Goal: Task Accomplishment & Management: Manage account settings

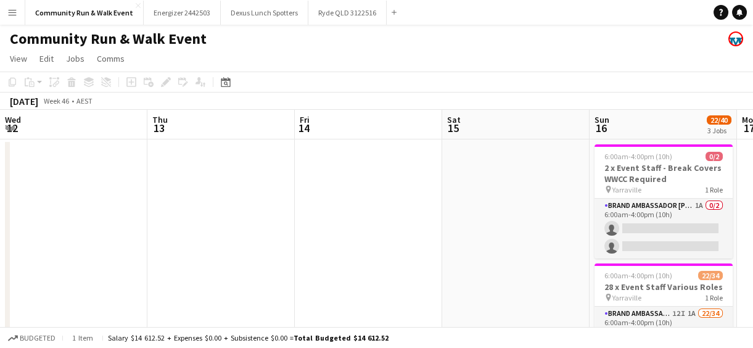
scroll to position [0, 424]
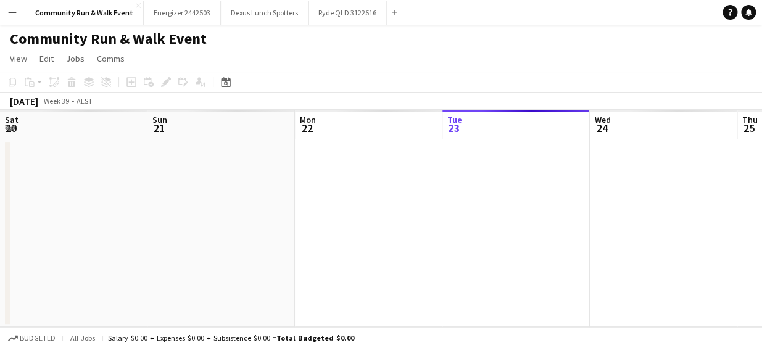
scroll to position [0, 295]
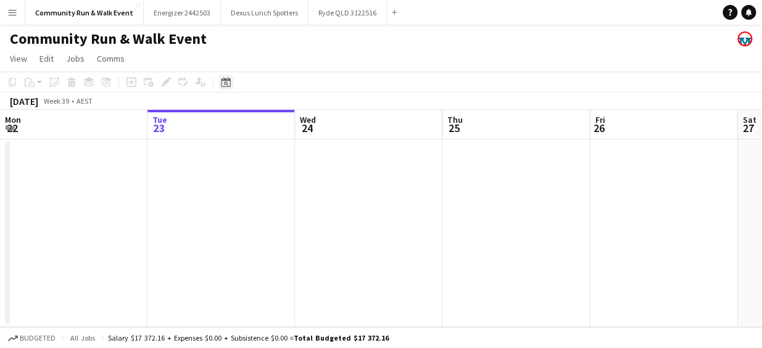
click at [221, 84] on icon "Date picker" at bounding box center [226, 82] width 10 height 10
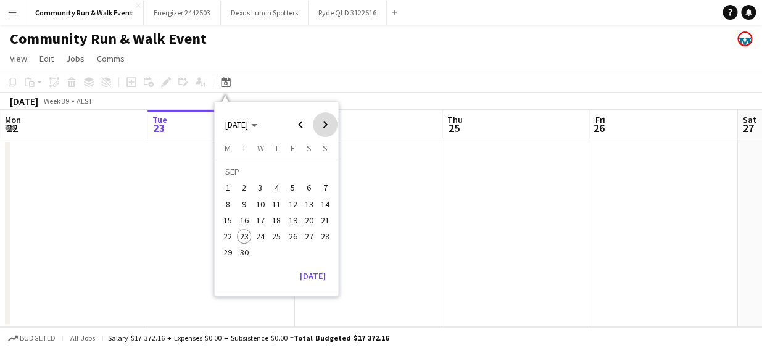
click at [327, 121] on span "Next month" at bounding box center [325, 124] width 25 height 25
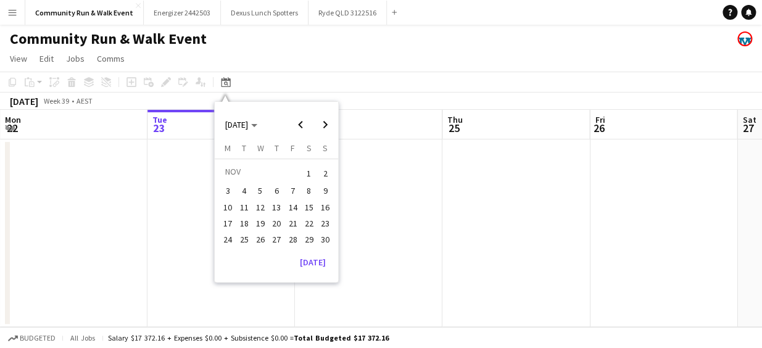
click at [323, 205] on span "16" at bounding box center [325, 207] width 15 height 15
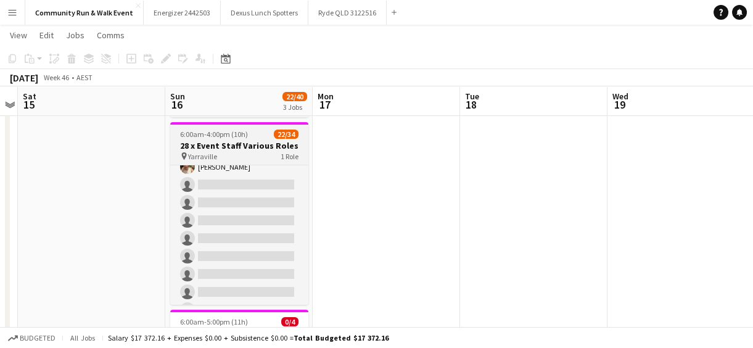
scroll to position [461, 0]
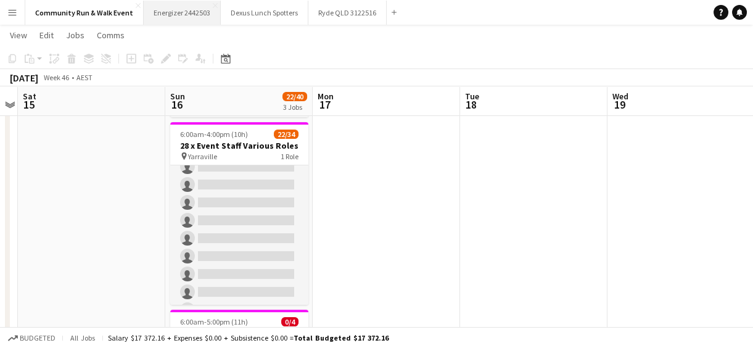
click at [179, 14] on button "Energizer 2442503 Close" at bounding box center [182, 13] width 77 height 24
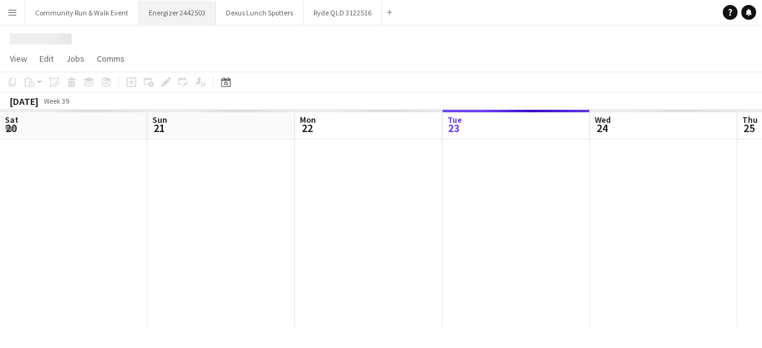
scroll to position [0, 295]
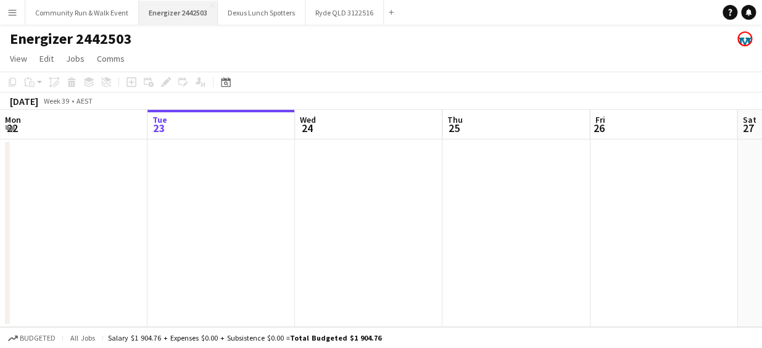
click at [160, 24] on button "Energizer 2442503 Close" at bounding box center [178, 13] width 79 height 24
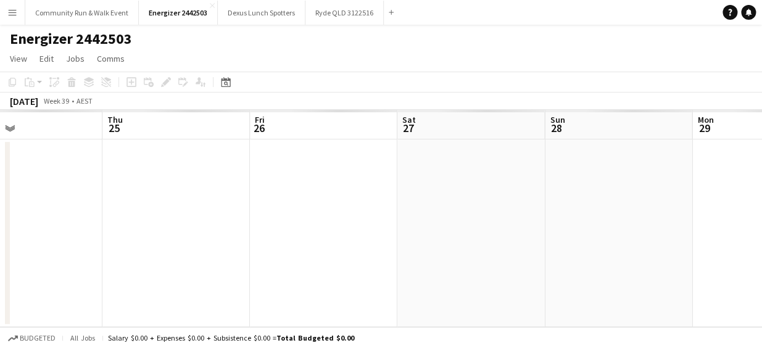
drag, startPoint x: 371, startPoint y: 175, endPoint x: 158, endPoint y: 163, distance: 213.0
click at [15, 150] on app-calendar-viewport "Mon 22 Tue 23 Wed 24 Thu 25 Fri 26 Sat 27 Sun 28 Mon 29 Tue 30 Wed 1 Thu 2" at bounding box center [381, 218] width 762 height 217
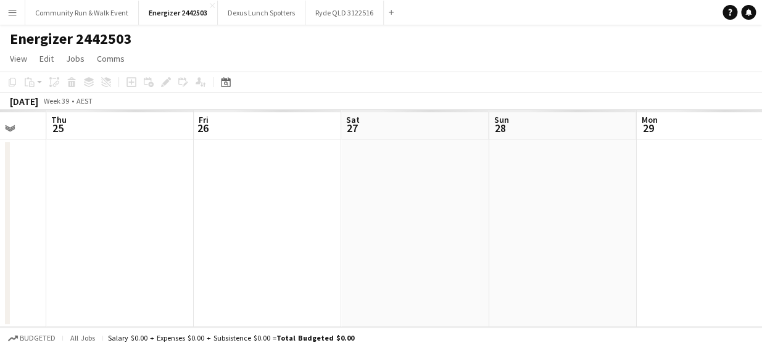
drag, startPoint x: 499, startPoint y: 231, endPoint x: 162, endPoint y: 182, distance: 340.9
click at [162, 182] on app-calendar-viewport "Mon 22 Tue 23 Wed 24 Thu 25 Fri 26 Sat 27 Sun 28 Mon 29 Tue 30 Wed 1 Thu 2" at bounding box center [381, 218] width 762 height 217
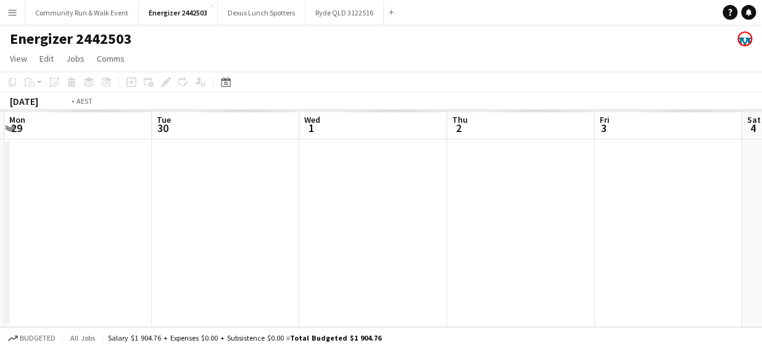
drag, startPoint x: 551, startPoint y: 236, endPoint x: 259, endPoint y: 213, distance: 293.2
click at [197, 220] on app-calendar-viewport "Fri 26 Sat 27 Sun 28 Mon 29 Tue 30 Wed 1 Thu 2 Fri 3 Sat 4 Sun 5 Mon 6" at bounding box center [381, 218] width 762 height 217
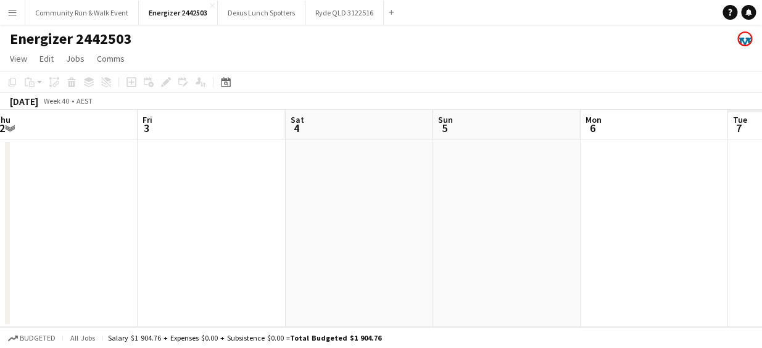
drag, startPoint x: 666, startPoint y: 232, endPoint x: 229, endPoint y: 185, distance: 439.1
click at [229, 185] on app-calendar-viewport "Sun 28 Mon 29 Tue 30 Wed 1 Thu 2 Fri 3 Sat 4 Sun 5 Mon 6 Tue 7 Wed 8" at bounding box center [381, 218] width 762 height 217
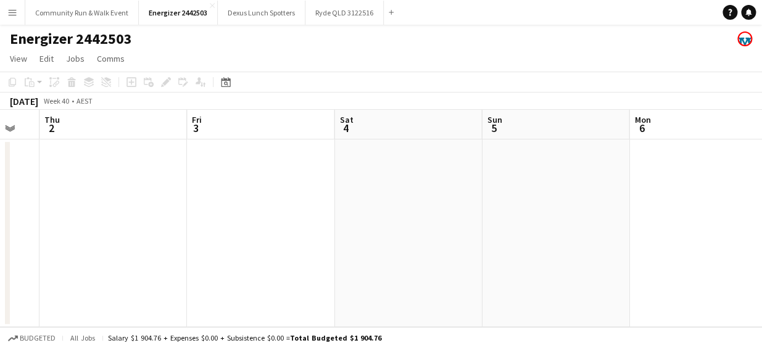
drag, startPoint x: 379, startPoint y: 189, endPoint x: 132, endPoint y: 221, distance: 249.4
click at [132, 221] on app-calendar-viewport "Sun 28 Mon 29 Tue 30 Wed 1 Thu 2 Fri 3 Sat 4 Sun 5 Mon 6 Tue 7 Wed 8" at bounding box center [381, 218] width 762 height 217
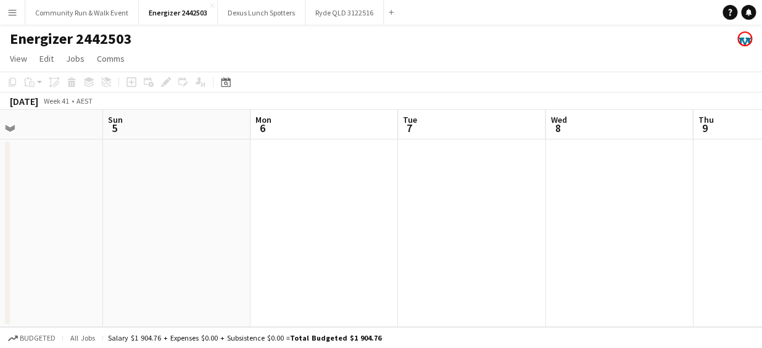
drag, startPoint x: 605, startPoint y: 278, endPoint x: 228, endPoint y: 235, distance: 379.2
click at [228, 235] on app-calendar-viewport "Thu 2 Fri 3 Sat 4 Sun 5 Mon 6 Tue 7 Wed 8 Thu 9 Fri 10 Sat 11 Sun 12" at bounding box center [381, 218] width 762 height 217
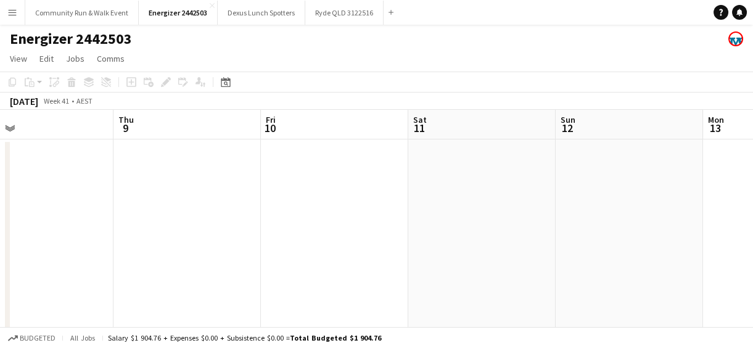
drag, startPoint x: 376, startPoint y: 219, endPoint x: 91, endPoint y: 176, distance: 287.5
click at [91, 176] on app-calendar-viewport "Mon 6 Tue 7 Wed 8 Thu 9 Fri 10 Sat 11 Sun 12 Mon 13 Tue 14 3/5 1 Job Wed 15 Thu…" at bounding box center [376, 231] width 753 height 242
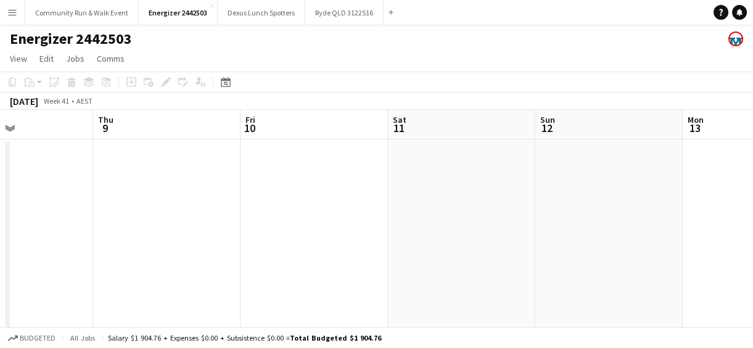
drag, startPoint x: 485, startPoint y: 238, endPoint x: 108, endPoint y: 193, distance: 380.1
click at [108, 193] on app-calendar-viewport "Mon 6 Tue 7 Wed 8 Thu 9 Fri 10 Sat 11 Sun 12 Mon 13 Tue 14 3/5 1 Job Wed 15 3/5…" at bounding box center [376, 231] width 753 height 242
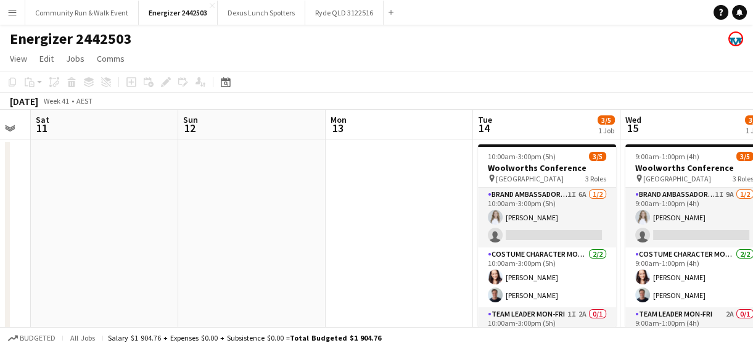
scroll to position [0, 579]
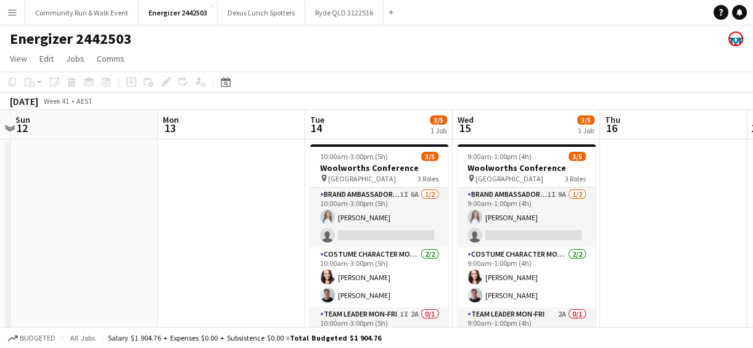
drag, startPoint x: 307, startPoint y: 188, endPoint x: 139, endPoint y: 170, distance: 168.8
click at [139, 170] on app-calendar-viewport "Wed 8 Thu 9 Fri 10 Sat 11 Sun 12 Mon 13 Tue 14 3/5 1 Job Wed 15 3/5 1 Job Thu 1…" at bounding box center [376, 231] width 753 height 242
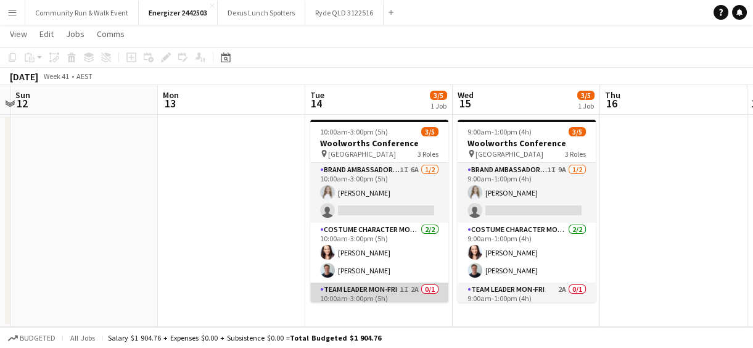
scroll to position [0, 580]
drag, startPoint x: 438, startPoint y: 222, endPoint x: 438, endPoint y: 289, distance: 67.2
click at [438, 289] on div "Brand Ambassador Mon-Fri 1I 6A 1/2 10:00am-3:00pm (5h) Tawnie Benecke single-ne…" at bounding box center [379, 232] width 138 height 140
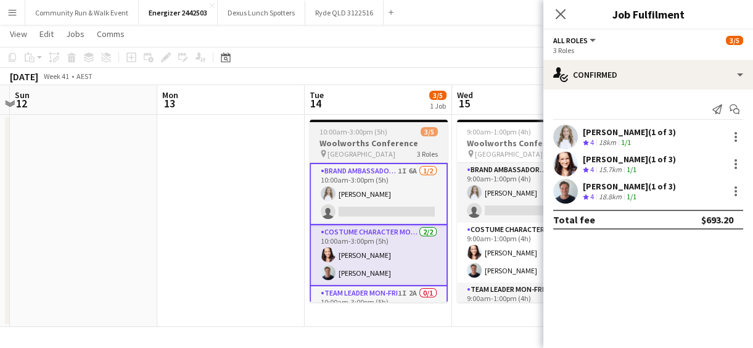
click at [381, 138] on h3 "Woolworths Conference" at bounding box center [379, 143] width 138 height 11
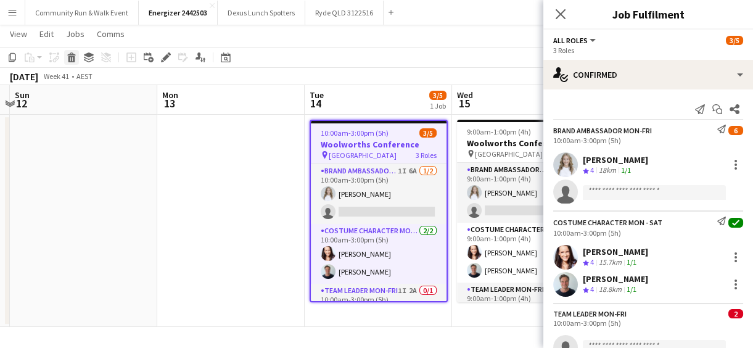
click at [68, 59] on icon at bounding box center [71, 59] width 7 height 6
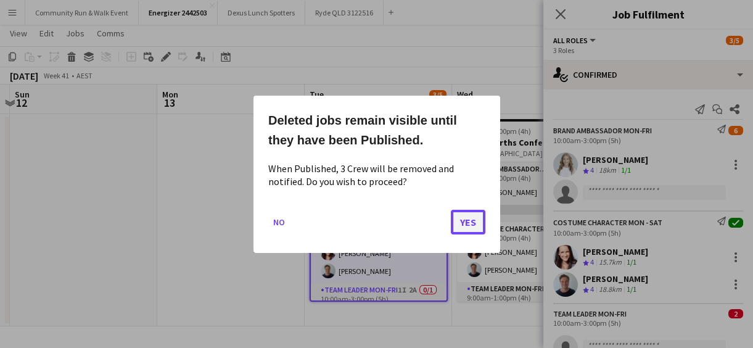
click at [461, 222] on button "Yes" at bounding box center [468, 221] width 35 height 25
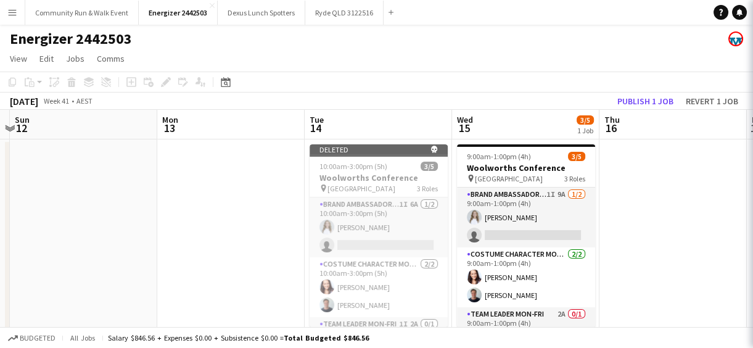
scroll to position [25, 0]
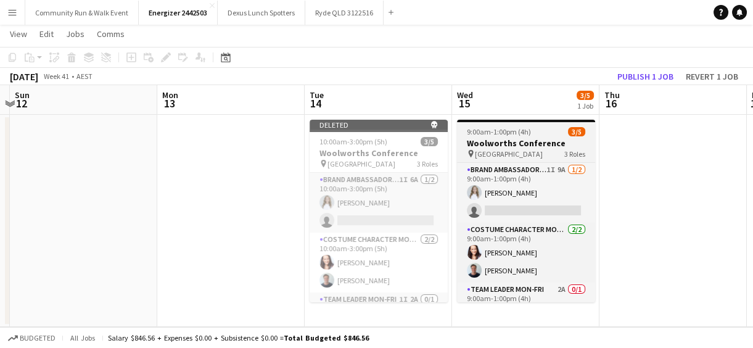
click at [478, 142] on h3 "Woolworths Conference" at bounding box center [526, 143] width 138 height 11
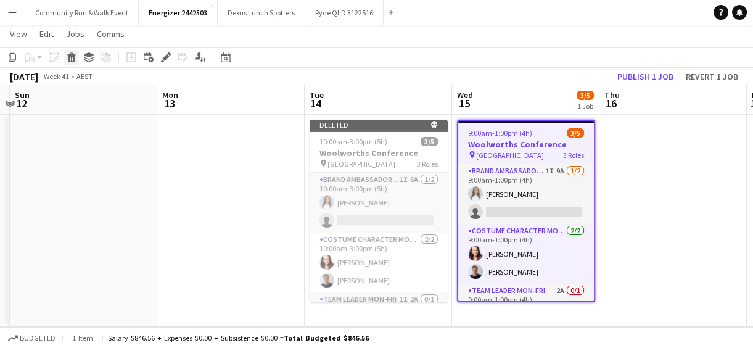
click at [74, 62] on icon "Delete" at bounding box center [72, 57] width 10 height 10
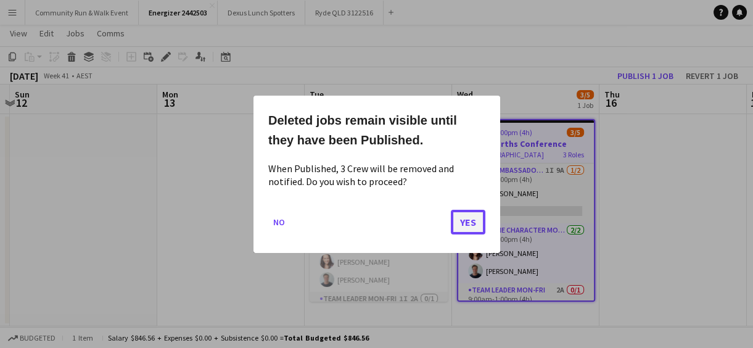
click at [464, 222] on button "Yes" at bounding box center [468, 221] width 35 height 25
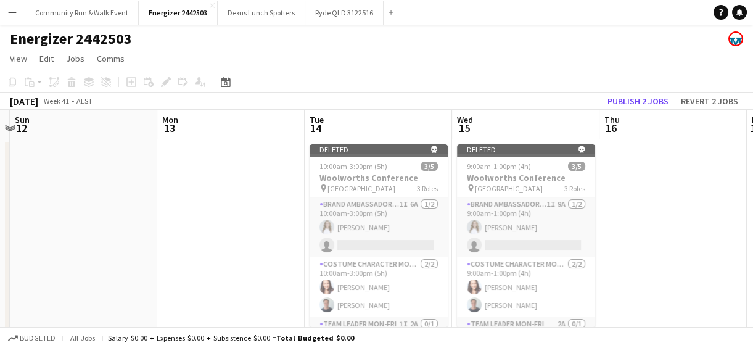
scroll to position [25, 0]
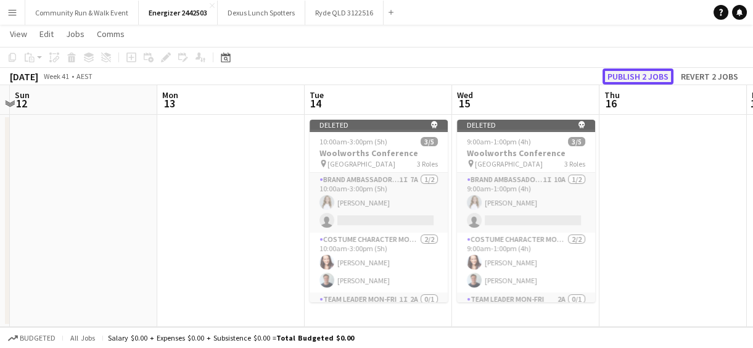
click at [628, 71] on button "Publish 2 jobs" at bounding box center [637, 76] width 71 height 16
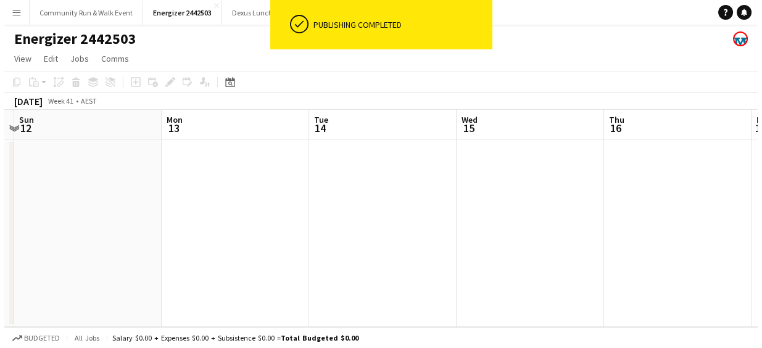
scroll to position [0, 0]
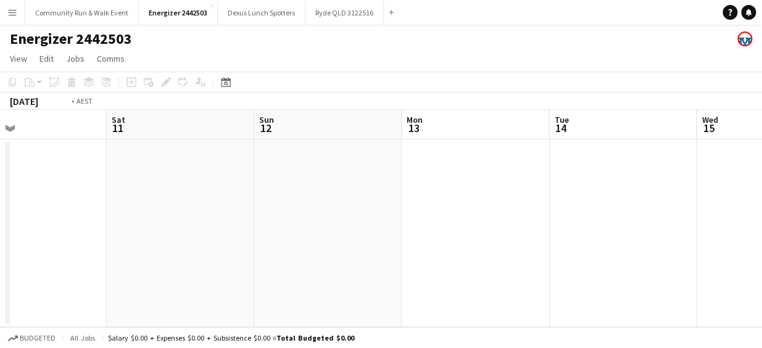
drag, startPoint x: 456, startPoint y: 234, endPoint x: 104, endPoint y: 171, distance: 357.1
click at [104, 171] on app-calendar-viewport "Wed 8 Thu 9 Fri 10 Sat 11 Sun 12 Mon 13 Tue 14 Wed 15 Thu 16 Fri 17 Sat 18" at bounding box center [381, 218] width 762 height 217
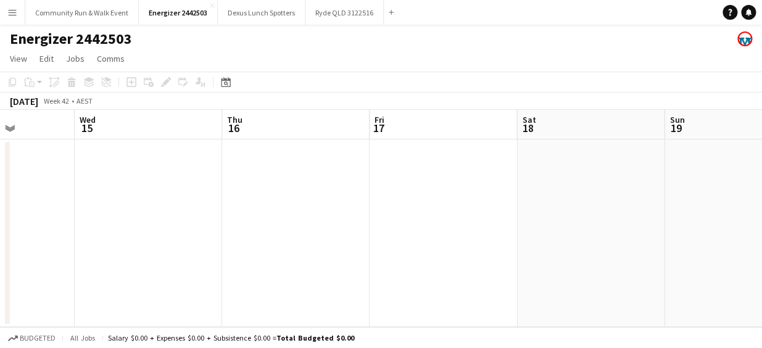
drag, startPoint x: 580, startPoint y: 147, endPoint x: 257, endPoint y: 126, distance: 323.8
click at [257, 126] on app-calendar-viewport "Sun 12 Mon 13 Tue 14 Wed 15 Thu 16 Fri 17 Sat 18 Sun 19 Mon 20 Tue 21 Wed 22" at bounding box center [381, 218] width 762 height 217
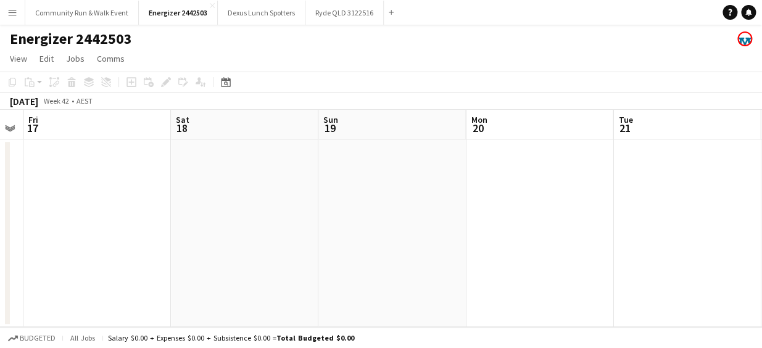
drag, startPoint x: 738, startPoint y: 234, endPoint x: 385, endPoint y: 207, distance: 353.8
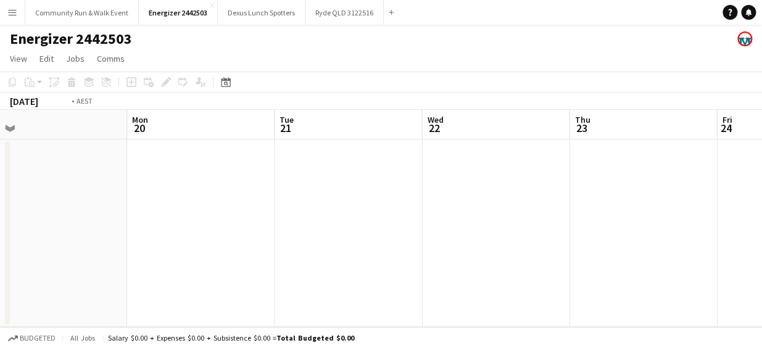
drag, startPoint x: 385, startPoint y: 207, endPoint x: 346, endPoint y: 215, distance: 40.4
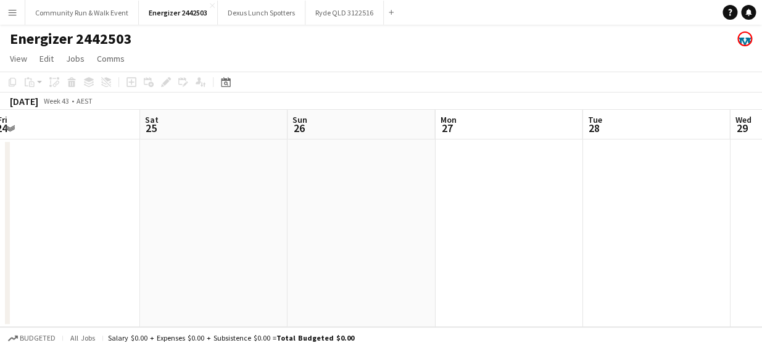
drag, startPoint x: 346, startPoint y: 215, endPoint x: 218, endPoint y: 199, distance: 128.7
click at [218, 199] on app-calendar-viewport "Tue 21 Wed 22 Thu 23 Fri 24 Sat 25 Sun 26 Mon 27 Tue 28 Wed 29 Thu 30 Fri 31" at bounding box center [381, 218] width 762 height 217
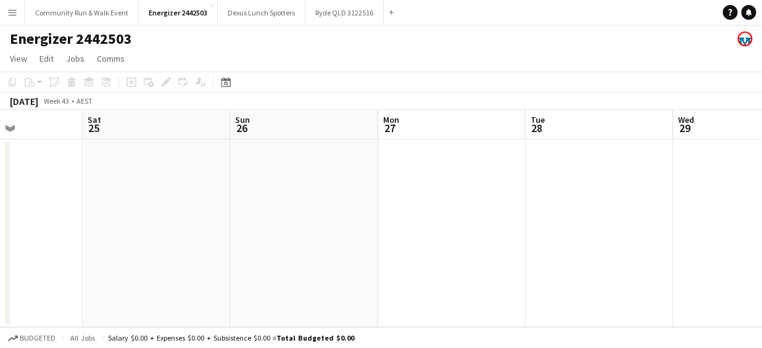
drag, startPoint x: 618, startPoint y: 210, endPoint x: 258, endPoint y: 183, distance: 361.2
click at [258, 183] on app-calendar-viewport "Tue 21 Wed 22 Thu 23 Fri 24 Sat 25 Sun 26 Mon 27 Tue 28 Wed 29 Thu 30 Fri 31" at bounding box center [381, 218] width 762 height 217
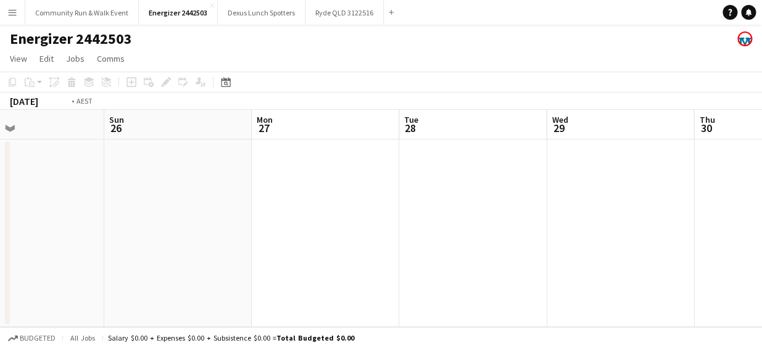
drag, startPoint x: 717, startPoint y: 210, endPoint x: 302, endPoint y: 181, distance: 416.6
click at [302, 181] on app-calendar-viewport "Thu 23 Fri 24 Sat 25 Sun 26 Mon 27 Tue 28 Wed 29 Thu 30 Fri 31 Sat 1 Sun 2" at bounding box center [381, 218] width 762 height 217
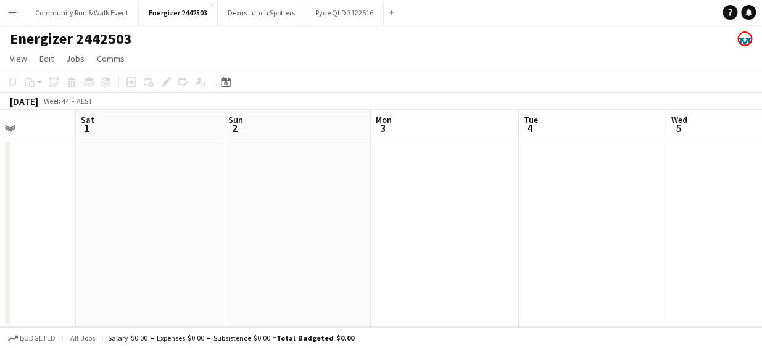
drag, startPoint x: 729, startPoint y: 244, endPoint x: 409, endPoint y: 208, distance: 322.1
drag, startPoint x: 409, startPoint y: 208, endPoint x: 182, endPoint y: 222, distance: 227.4
click at [182, 222] on app-calendar-viewport "Sat 1 Sun 2 Mon 3 Tue 4 Wed 5 Thu 6 Fri 7 Sat 8 Sun 9 Mon 10 Tue 11" at bounding box center [381, 218] width 762 height 217
drag, startPoint x: 623, startPoint y: 229, endPoint x: 183, endPoint y: 245, distance: 440.6
drag, startPoint x: 183, startPoint y: 245, endPoint x: 162, endPoint y: 217, distance: 34.4
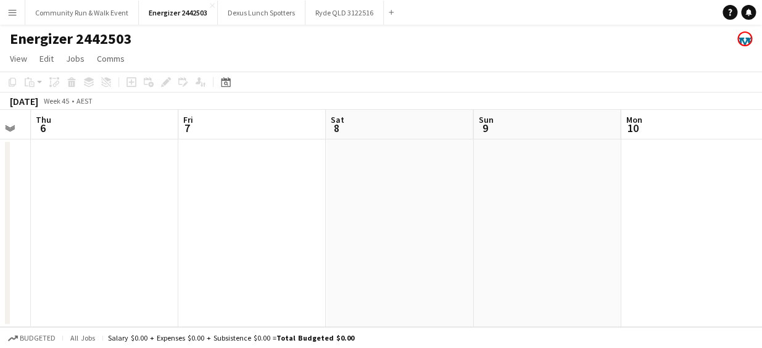
click at [162, 217] on app-calendar-viewport "Mon 3 Tue 4 Wed 5 Thu 6 Fri 7 Sat 8 Sun 9 Mon 10 Tue 11 Wed 12 Thu 13" at bounding box center [381, 218] width 762 height 217
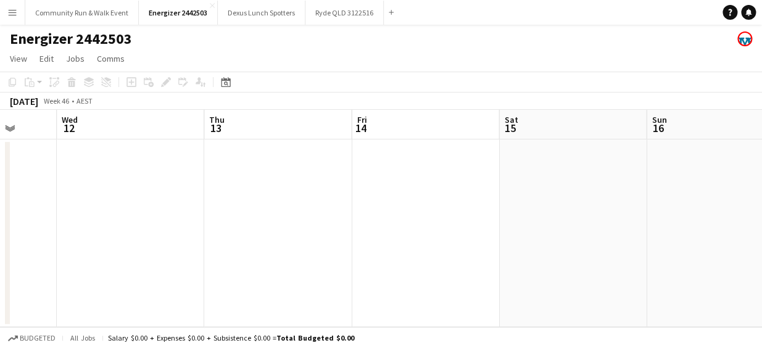
drag, startPoint x: 689, startPoint y: 239, endPoint x: 287, endPoint y: 208, distance: 403.3
click at [287, 208] on app-calendar-viewport "Sat 8 Sun 9 Mon 10 Tue 11 Wed 12 Thu 13 Fri 14 Sat 15 Sun 16 Mon 17 Tue 18" at bounding box center [381, 218] width 762 height 217
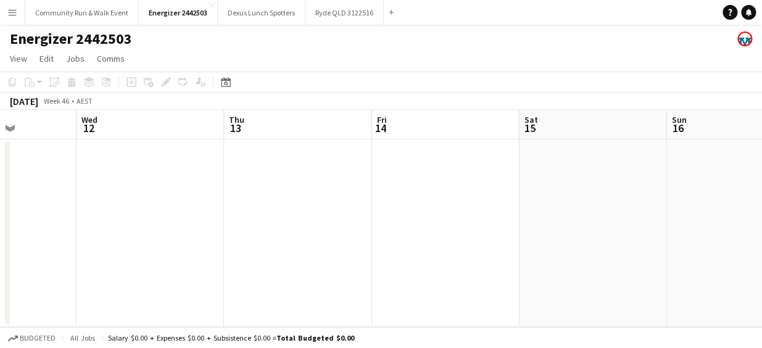
drag, startPoint x: 574, startPoint y: 257, endPoint x: 296, endPoint y: 228, distance: 279.6
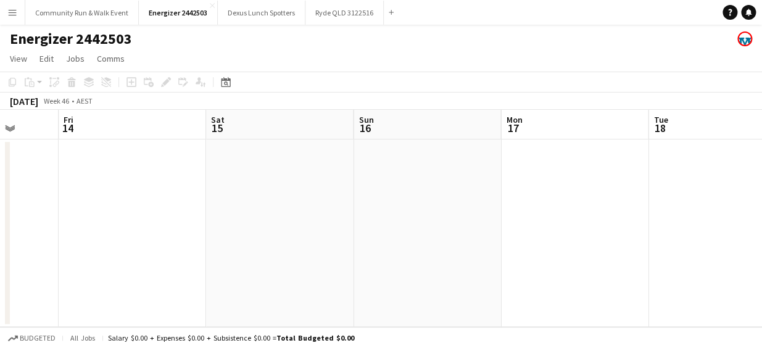
drag, startPoint x: 296, startPoint y: 228, endPoint x: 234, endPoint y: 232, distance: 61.8
click at [234, 232] on app-calendar-viewport "Mon 10 Tue 11 Wed 12 Thu 13 Fri 14 Sat 15 Sun 16 Mon 17 Tue 18 Wed 19 Thu 20" at bounding box center [381, 218] width 762 height 217
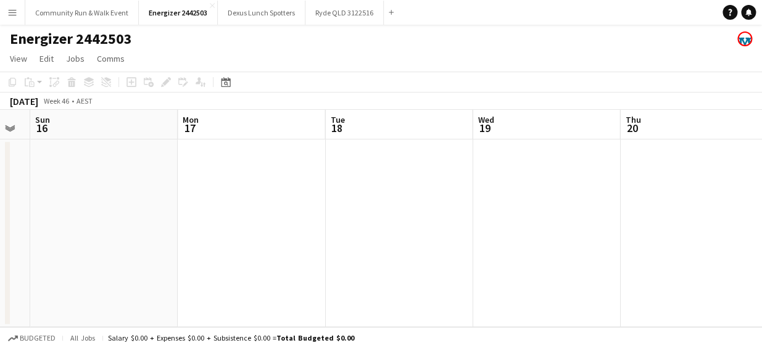
scroll to position [0, 564]
drag, startPoint x: 590, startPoint y: 283, endPoint x: 262, endPoint y: 272, distance: 328.3
click at [262, 272] on app-calendar-viewport "Wed 12 Thu 13 Fri 14 Sat 15 Sun 16 Mon 17 Tue 18 Wed 19 Thu 20 Fri 21 Sat 22" at bounding box center [381, 218] width 762 height 217
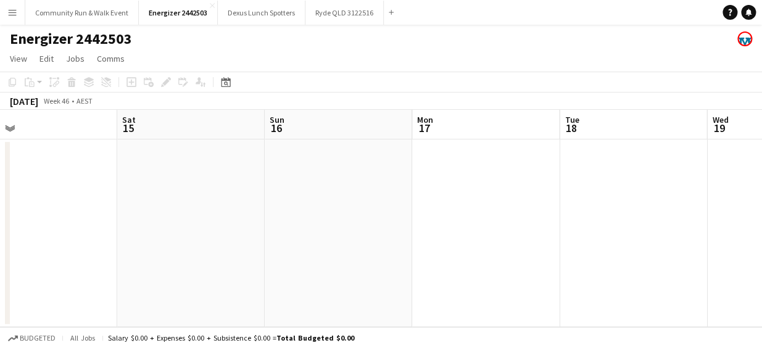
drag, startPoint x: 143, startPoint y: 243, endPoint x: 677, endPoint y: 253, distance: 534.1
click at [677, 253] on app-calendar-viewport "Wed 12 Thu 13 Fri 14 Sat 15 Sun 16 Mon 17 Tue 18 Wed 19 Thu 20 Fri 21 Sat 22" at bounding box center [381, 218] width 762 height 217
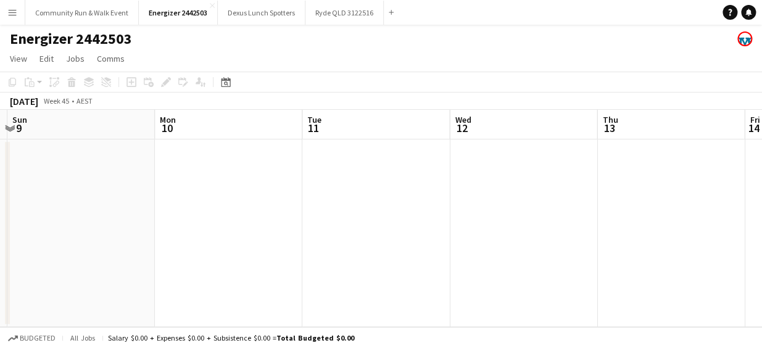
drag, startPoint x: 183, startPoint y: 226, endPoint x: 693, endPoint y: 266, distance: 512.2
click at [693, 266] on app-calendar-viewport "Thu 6 Fri 7 Sat 8 Sun 9 Mon 10 Tue 11 Wed 12 Thu 13 Fri 14 Sat 15 Sun 16" at bounding box center [381, 218] width 762 height 217
drag, startPoint x: 246, startPoint y: 236, endPoint x: 744, endPoint y: 273, distance: 499.0
click at [744, 273] on app-calendar-viewport "Mon 3 Tue 4 Wed 5 Thu 6 Fri 7 Sat 8 Sun 9 Mon 10 Tue 11 Wed 12 Thu 13" at bounding box center [381, 218] width 762 height 217
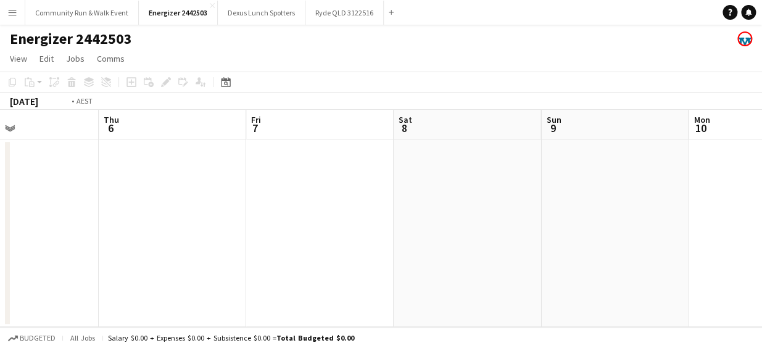
drag, startPoint x: 298, startPoint y: 228, endPoint x: 745, endPoint y: 233, distance: 447.1
click at [745, 233] on app-calendar-viewport "Mon 3 Tue 4 Wed 5 Thu 6 Fri 7 Sat 8 Sun 9 Mon 10 Tue 11 Wed 12 Thu 13" at bounding box center [381, 218] width 762 height 217
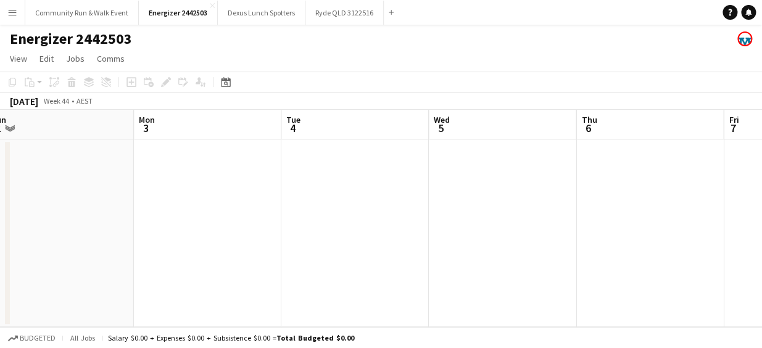
drag, startPoint x: 283, startPoint y: 204, endPoint x: 703, endPoint y: 232, distance: 420.9
click at [703, 232] on app-calendar-viewport "Fri 31 Sat 1 Sun 2 Mon 3 Tue 4 Wed 5 Thu 6 Fri 7 Sat 8 Sun 9 Mon 10" at bounding box center [381, 218] width 762 height 217
drag, startPoint x: 263, startPoint y: 199, endPoint x: 610, endPoint y: 204, distance: 347.2
click at [610, 204] on app-calendar-viewport "Tue 28 Wed 29 Thu 30 Fri 31 Sat 1 Sun 2 Mon 3 Tue 4 Wed 5 Thu 6 Fri 7" at bounding box center [381, 218] width 762 height 217
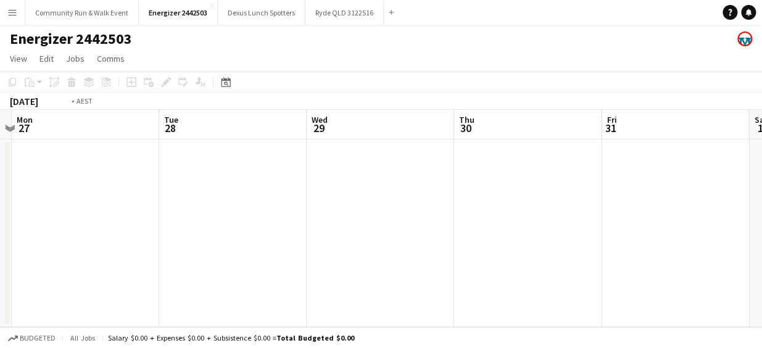
drag, startPoint x: 286, startPoint y: 208, endPoint x: 611, endPoint y: 231, distance: 326.4
click at [611, 231] on app-calendar-viewport "Sat 25 Sun 26 Mon 27 Tue 28 Wed 29 Thu 30 Fri 31 Sat 1 Sun 2 Mon 3 Tue 4" at bounding box center [381, 218] width 762 height 217
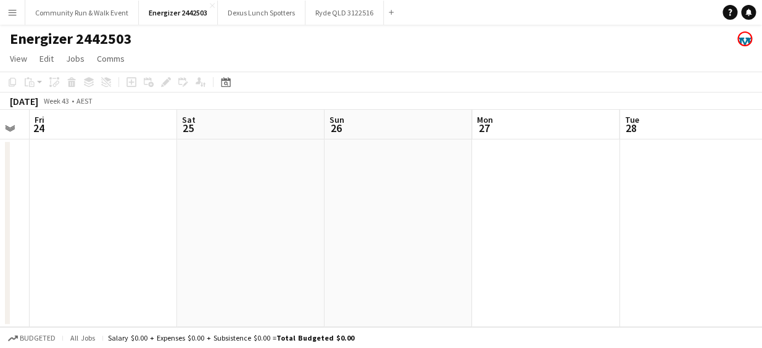
drag, startPoint x: 213, startPoint y: 210, endPoint x: 557, endPoint y: 232, distance: 345.5
click at [557, 232] on app-calendar-viewport "Wed 22 Thu 23 Fri 24 Sat 25 Sun 26 Mon 27 Tue 28 Wed 29 Thu 30 Fri 31 Sat 1" at bounding box center [381, 218] width 762 height 217
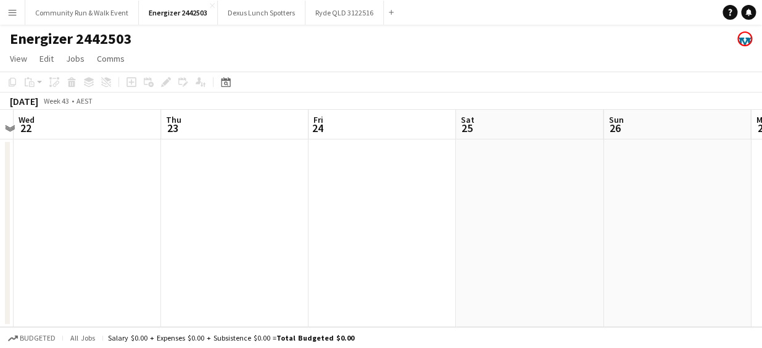
drag, startPoint x: 285, startPoint y: 217, endPoint x: 532, endPoint y: 249, distance: 248.7
click at [532, 249] on app-calendar-viewport "Mon 20 Tue 21 Wed 22 Thu 23 Fri 24 Sat 25 Sun 26 Mon 27 Tue 28 Wed 29 Thu 30" at bounding box center [381, 218] width 762 height 217
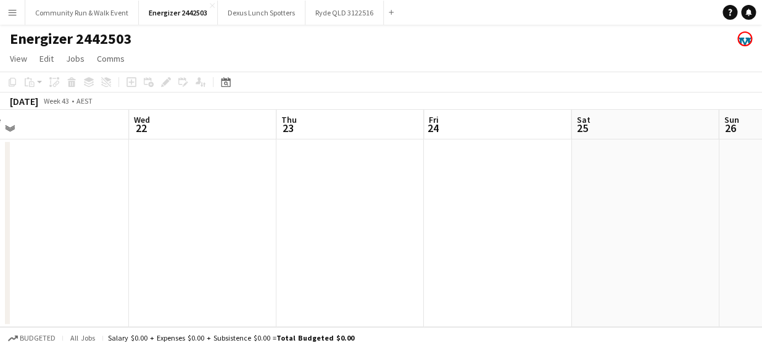
scroll to position [0, 260]
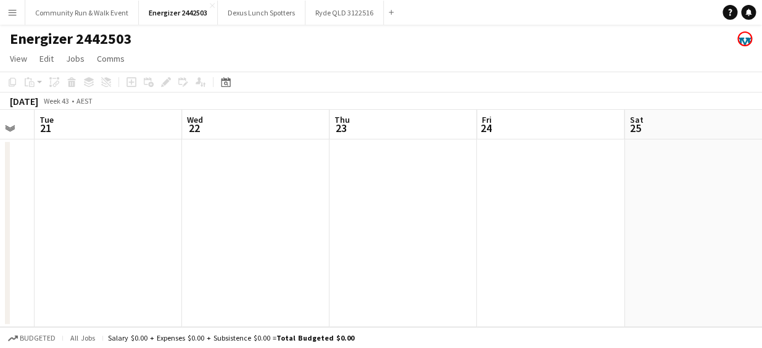
drag, startPoint x: 295, startPoint y: 215, endPoint x: 463, endPoint y: 235, distance: 169.6
click at [463, 235] on app-calendar-viewport "Sun 19 Mon 20 Tue 21 Wed 22 Thu 23 Fri 24 Sat 25 Sun 26 Mon 27 Tue 28 Wed 29" at bounding box center [381, 218] width 762 height 217
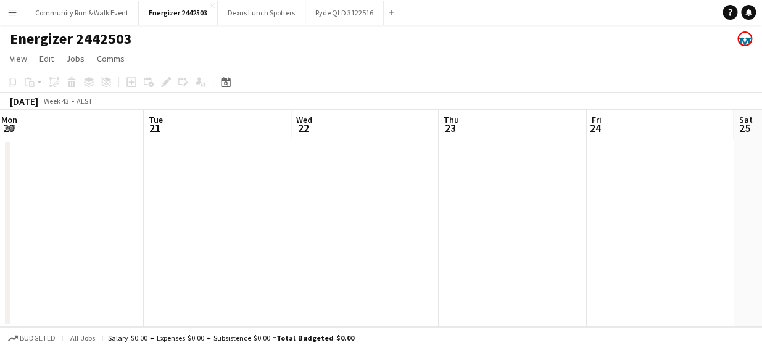
scroll to position [0, 297]
drag, startPoint x: 220, startPoint y: 222, endPoint x: 331, endPoint y: 246, distance: 113.6
click at [331, 246] on app-calendar-viewport "Sat 18 Sun 19 Mon 20 Tue 21 Wed 22 Thu 23 Fri 24 Sat 25 Sun 26 Mon 27 Tue 28" at bounding box center [381, 218] width 762 height 217
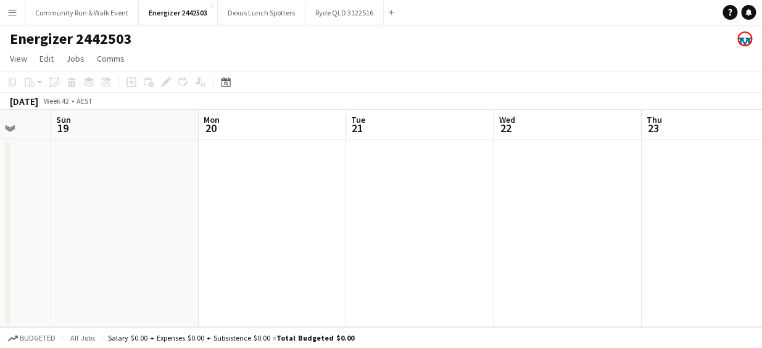
drag, startPoint x: 216, startPoint y: 228, endPoint x: 572, endPoint y: 327, distance: 369.4
click at [572, 327] on app-board "Energizer 2442503 View Day view expanded Day view collapsed Month view Date pic…" at bounding box center [381, 186] width 762 height 323
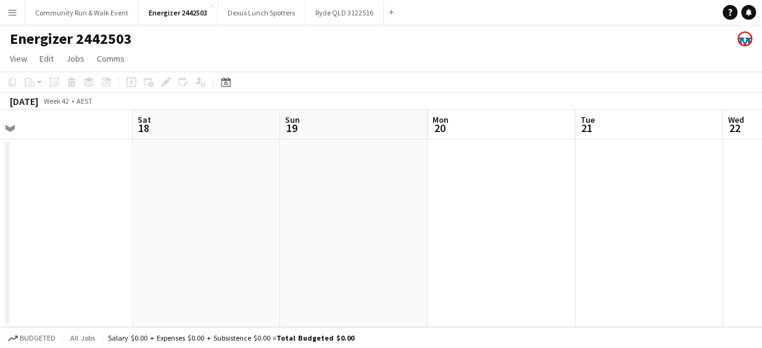
scroll to position [0, 360]
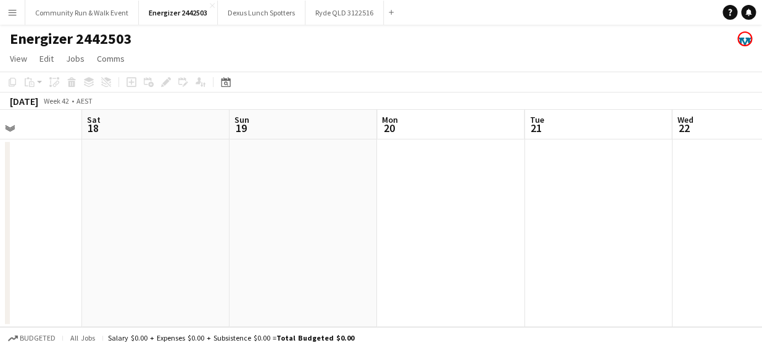
drag, startPoint x: 268, startPoint y: 235, endPoint x: 593, endPoint y: 294, distance: 330.9
click at [593, 294] on app-calendar-viewport "Wed 15 Thu 16 Fri 17 Sat 18 Sun 19 Mon 20 Tue 21 Wed 22 Thu 23 Fri 24 Sat 25" at bounding box center [381, 218] width 762 height 217
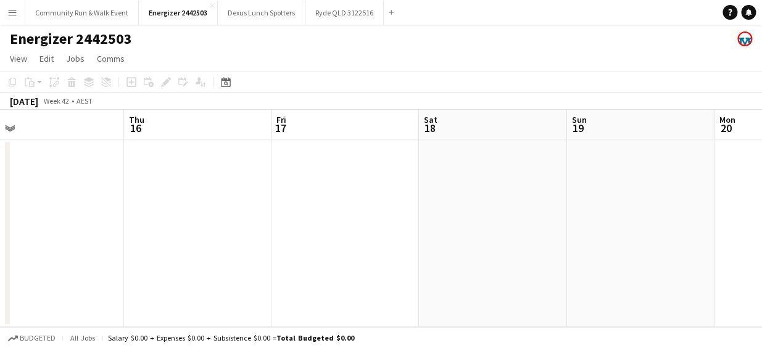
drag, startPoint x: 211, startPoint y: 207, endPoint x: 547, endPoint y: 252, distance: 339.2
click at [547, 252] on app-calendar-viewport "Mon 13 Tue 14 Wed 15 Thu 16 Fri 17 Sat 18 Sun 19 Mon 20 Tue 21 Wed 22 Thu 23" at bounding box center [381, 218] width 762 height 217
drag, startPoint x: 160, startPoint y: 216, endPoint x: 592, endPoint y: 268, distance: 435.5
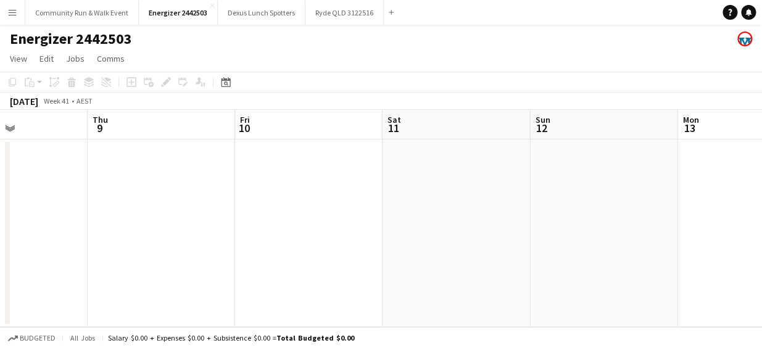
drag
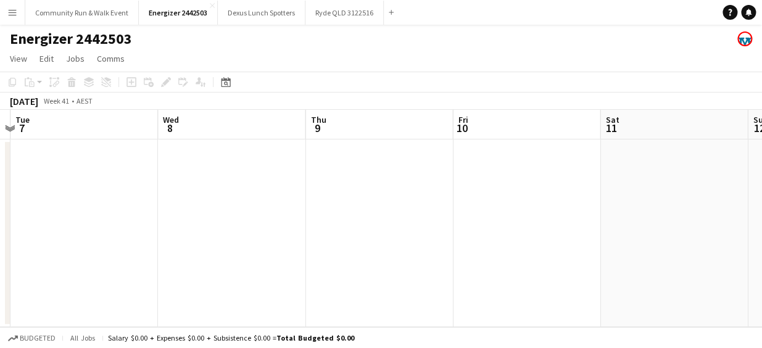
click at [0, 209] on html "Menu Boards Boards Boards All jobs Status Workforce Workforce My Workforce Recr…" at bounding box center [381, 174] width 762 height 348
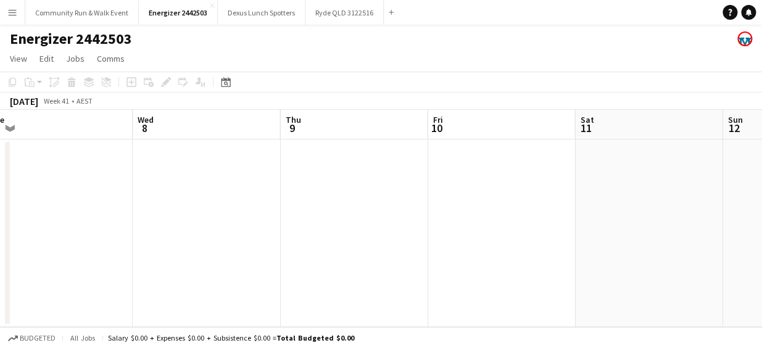
click at [189, 219] on app-calendar-viewport "Fri 3 Sat 4 Sun 5 Mon 6 Tue 7 Wed 8 Thu 9 Fri 10 Sat 11 Sun 12 Mon 13" at bounding box center [381, 218] width 762 height 217
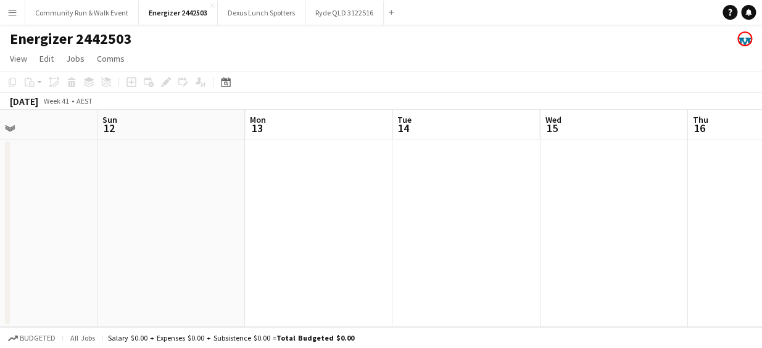
click at [76, 165] on app-calendar-viewport "Thu 9 Fri 10 Sat 11 Sun 12 Mon 13 Tue 14 Wed 15 Thu 16 Fri 17 Sat 18 Sun 19" at bounding box center [381, 218] width 762 height 217
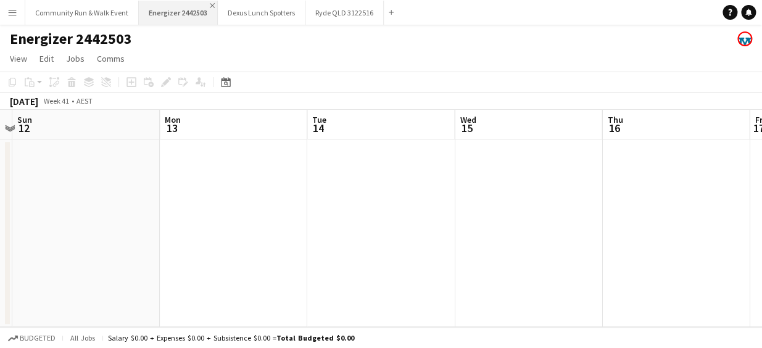
click at [210, 4] on app-icon "Close" at bounding box center [212, 5] width 5 height 5
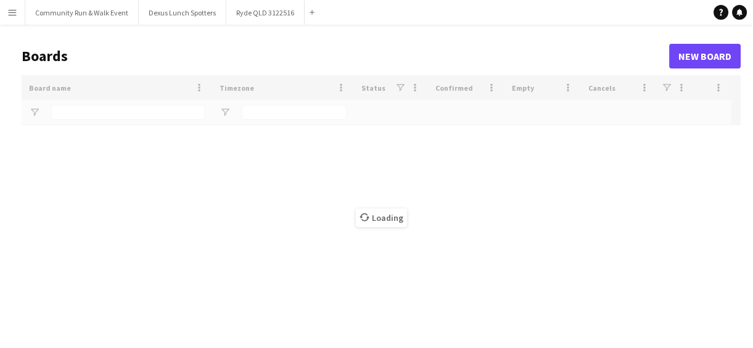
type input "********"
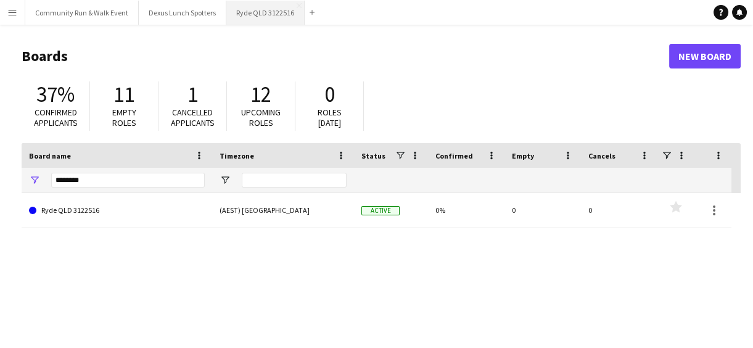
click at [253, 19] on button "Ryde QLD 3122516 Close" at bounding box center [265, 13] width 78 height 24
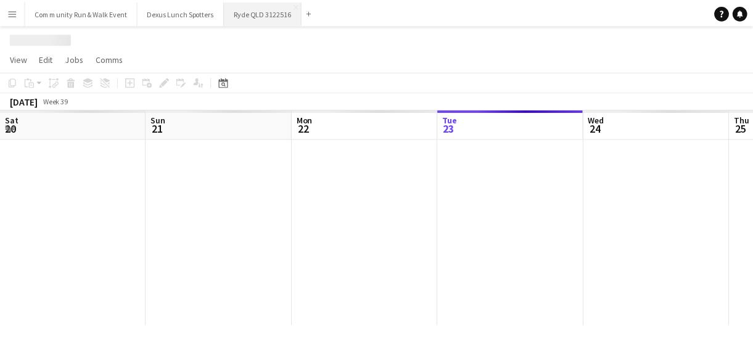
scroll to position [0, 295]
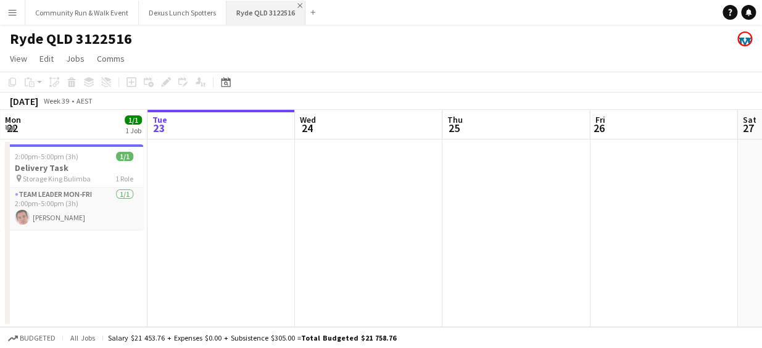
click at [297, 3] on app-icon "Close" at bounding box center [299, 5] width 5 height 5
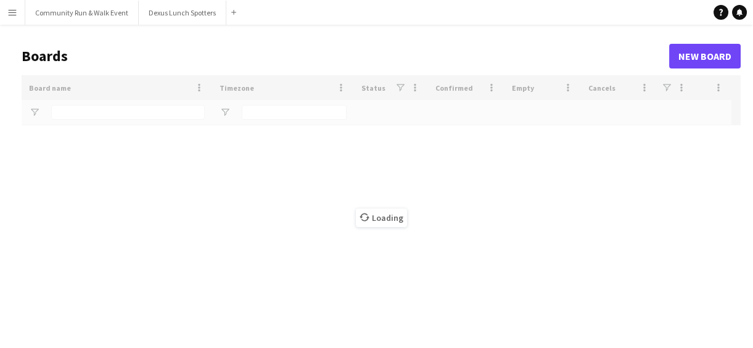
type input "********"
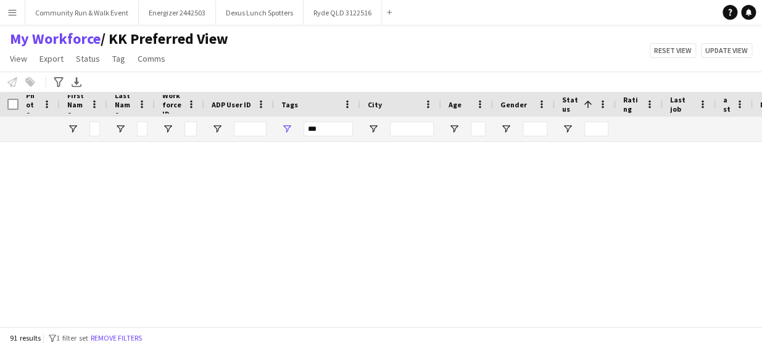
scroll to position [1862, 0]
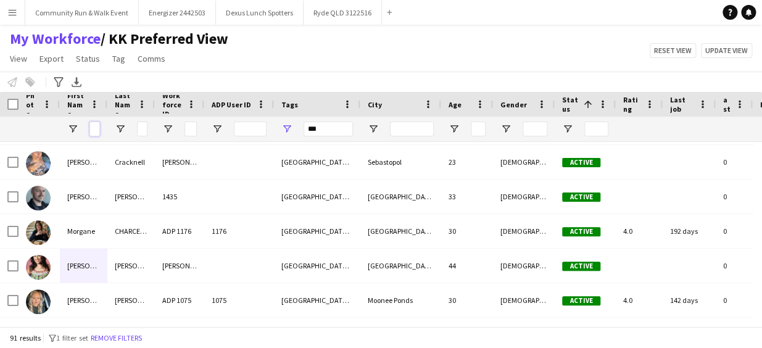
click at [95, 126] on input "First Name Filter Input" at bounding box center [94, 128] width 10 height 15
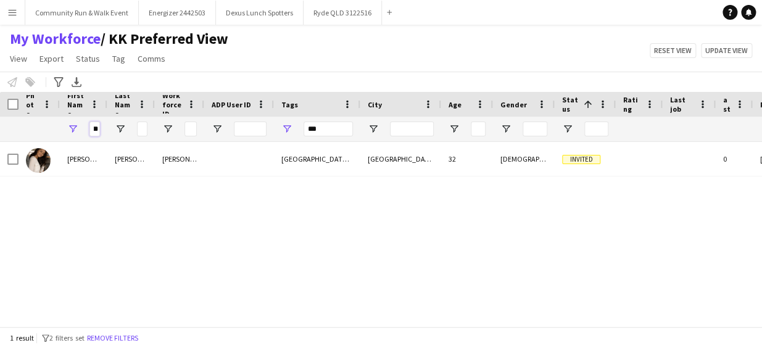
scroll to position [0, 0]
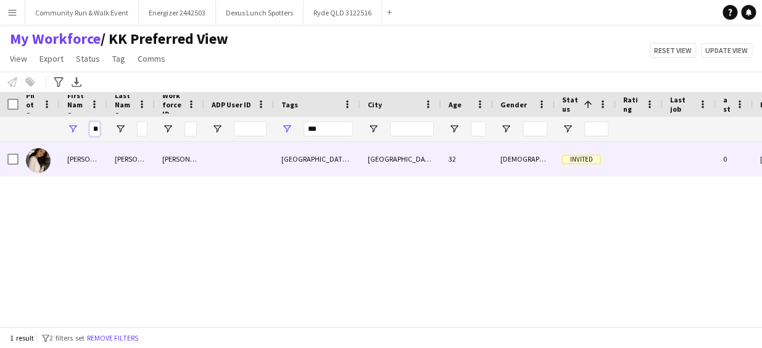
type input "*****"
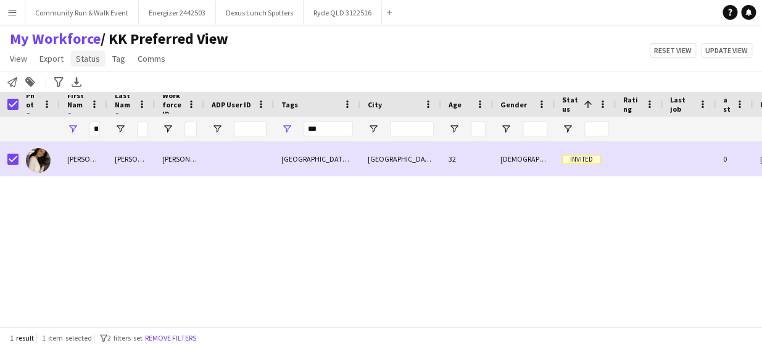
click at [83, 65] on link "Status" at bounding box center [88, 59] width 34 height 16
click at [131, 81] on link "Edit" at bounding box center [114, 85] width 86 height 26
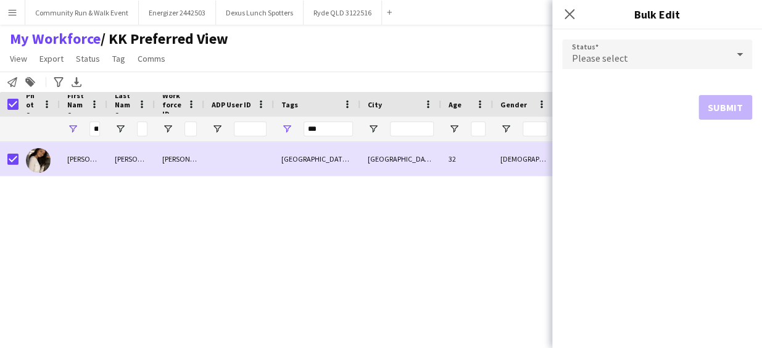
click at [660, 42] on div "Please select" at bounding box center [644, 54] width 165 height 30
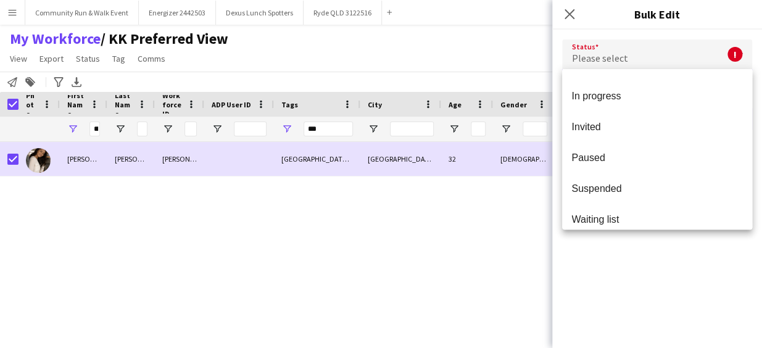
scroll to position [118, 0]
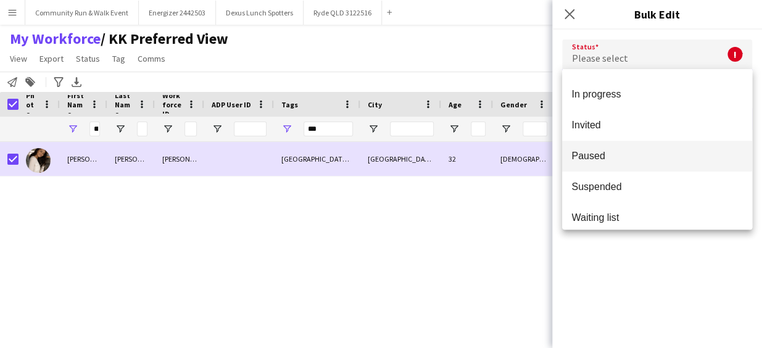
click at [651, 155] on span "Paused" at bounding box center [657, 156] width 170 height 12
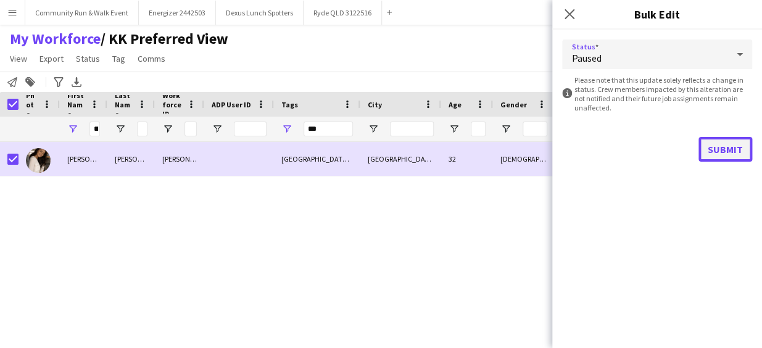
click at [718, 147] on button "Submit" at bounding box center [725, 149] width 54 height 25
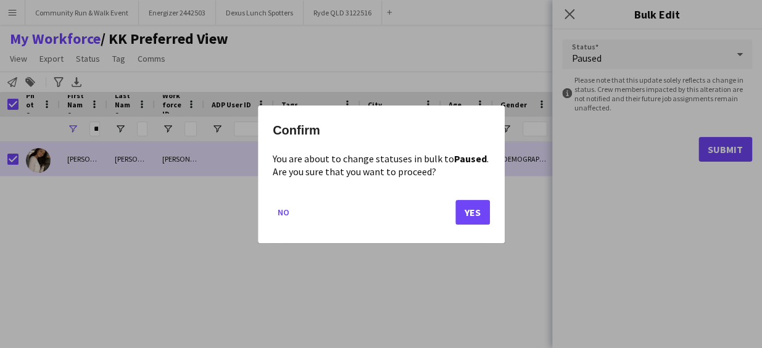
click at [469, 224] on mat-dialog-actions "No Yes" at bounding box center [381, 216] width 217 height 52
click at [469, 221] on button "Yes" at bounding box center [472, 211] width 35 height 25
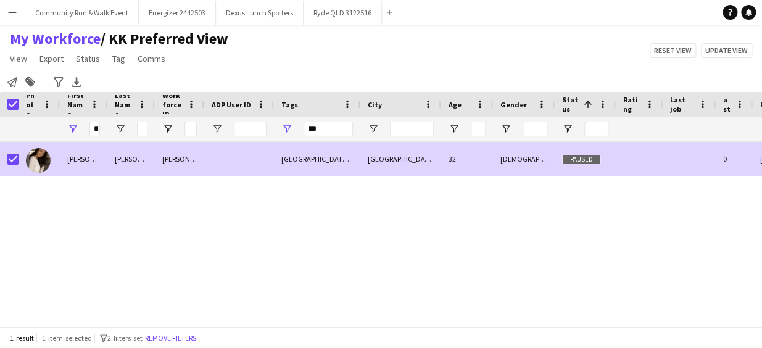
click at [43, 160] on img at bounding box center [38, 160] width 25 height 25
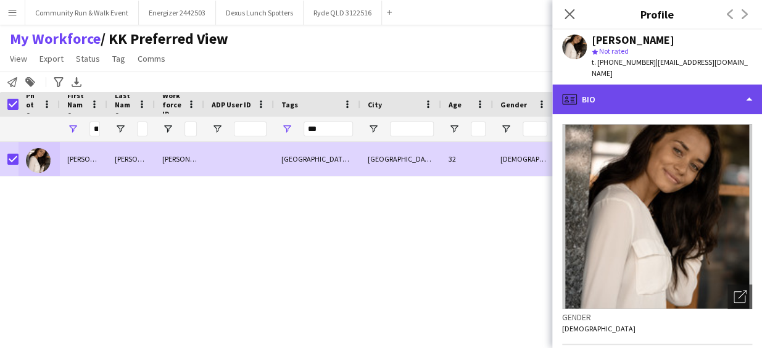
click at [663, 84] on div "profile Bio" at bounding box center [657, 99] width 210 height 30
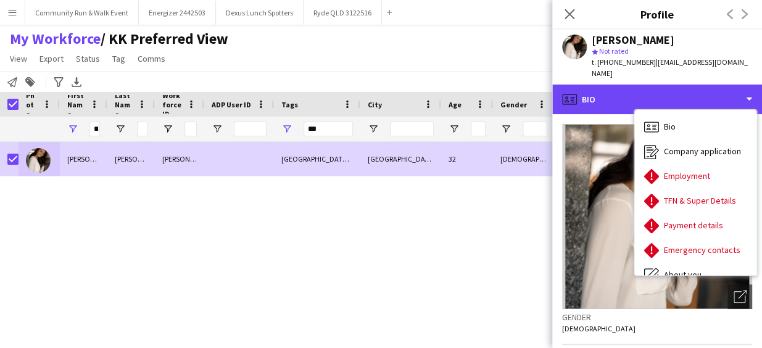
scroll to position [115, 0]
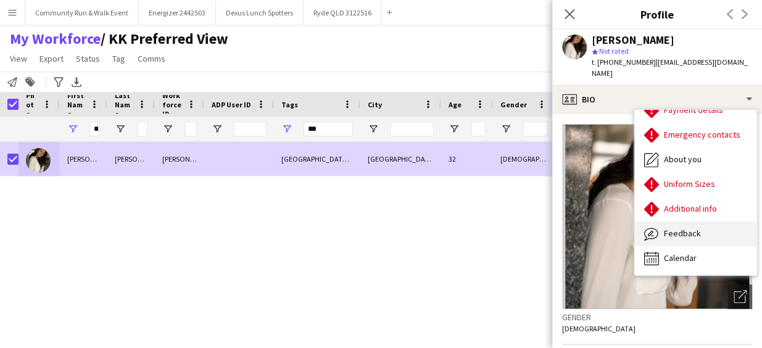
click at [693, 228] on span "Feedback" at bounding box center [682, 233] width 37 height 11
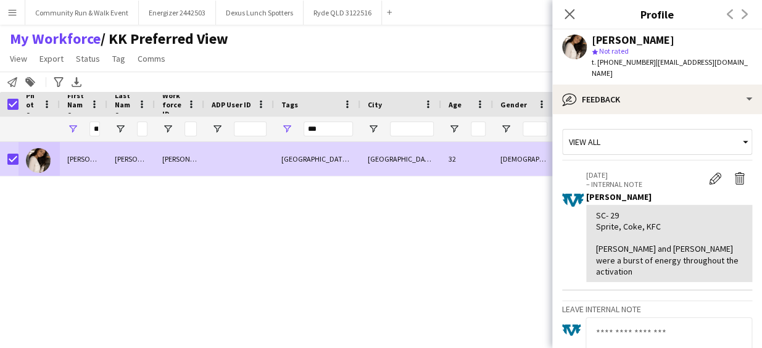
click at [637, 317] on textarea at bounding box center [668, 346] width 167 height 59
type textarea "*"
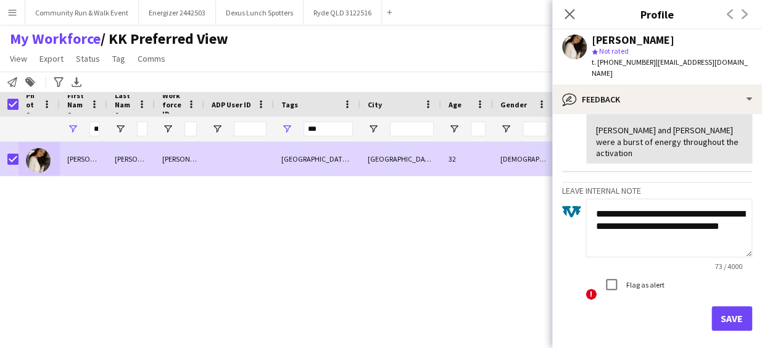
scroll to position [138, 0]
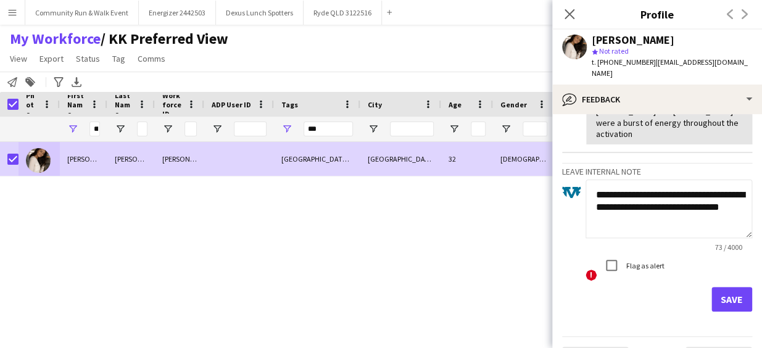
type textarea "**********"
click at [715, 287] on button "Save" at bounding box center [731, 299] width 41 height 25
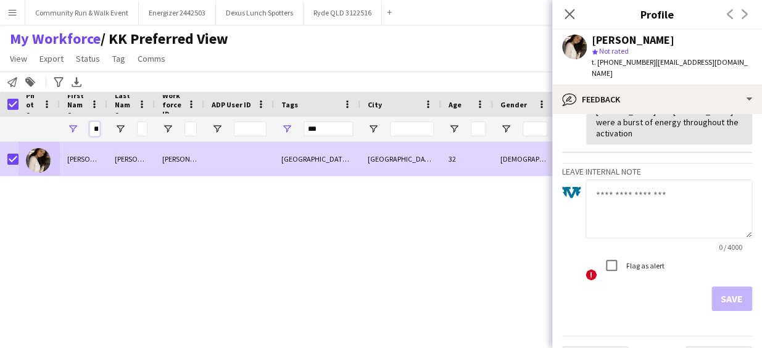
scroll to position [0, 12]
drag, startPoint x: 93, startPoint y: 128, endPoint x: 112, endPoint y: 133, distance: 19.7
click at [112, 133] on div "***** ***" at bounding box center [497, 129] width 995 height 25
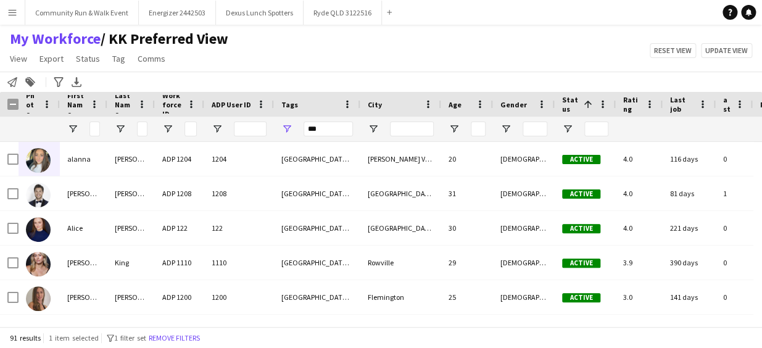
click at [112, 133] on div at bounding box center [130, 129] width 47 height 25
click at [93, 128] on input "First Name Filter Input" at bounding box center [94, 128] width 10 height 15
type input "****"
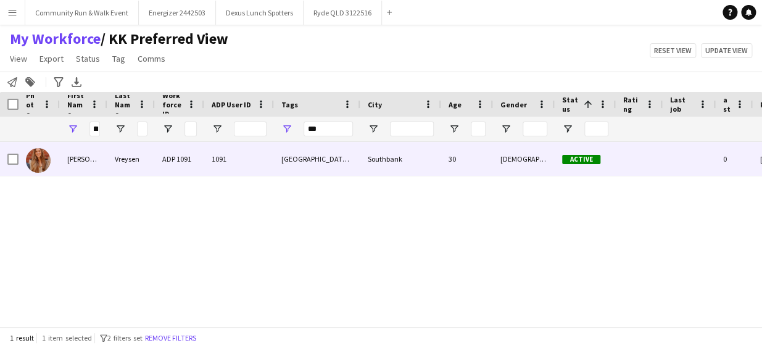
click at [30, 157] on img at bounding box center [38, 160] width 25 height 25
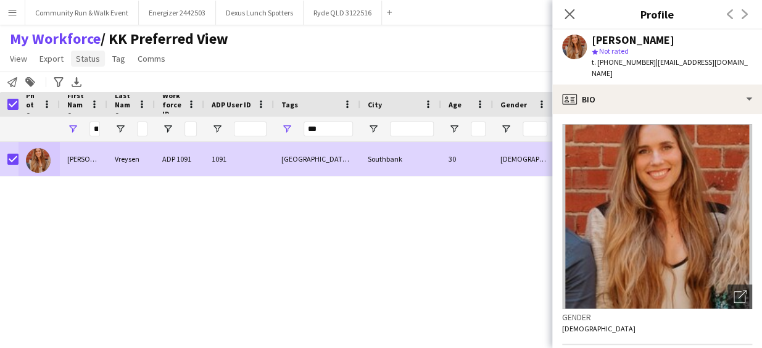
click at [84, 59] on span "Status" at bounding box center [88, 58] width 24 height 11
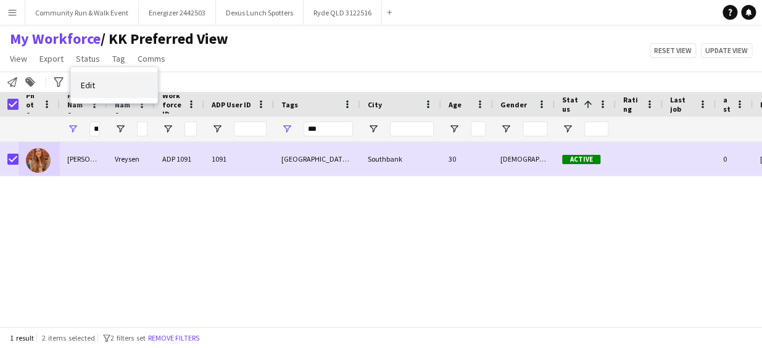
click at [105, 73] on link "Edit" at bounding box center [114, 85] width 86 height 26
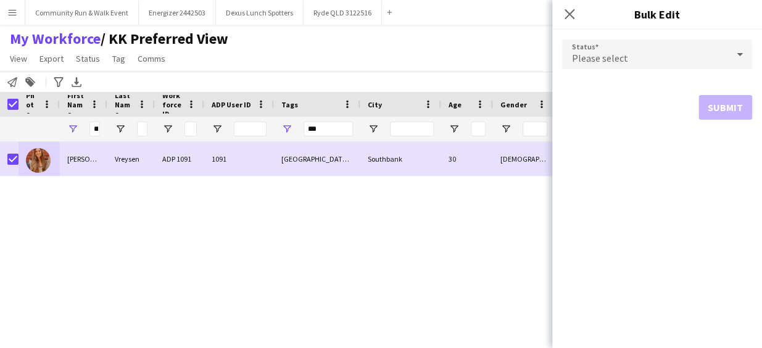
click at [649, 49] on div "Please select" at bounding box center [644, 54] width 165 height 30
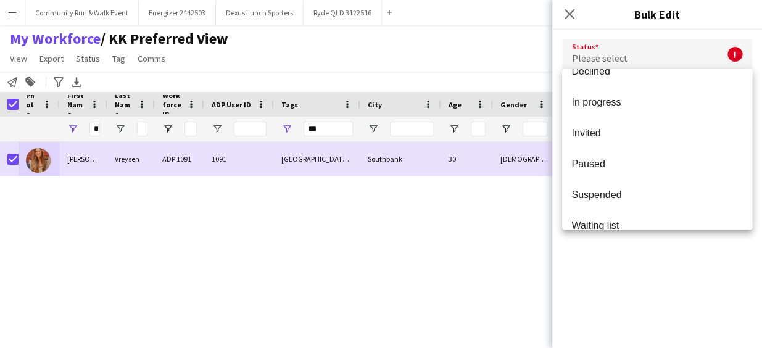
scroll to position [113, 0]
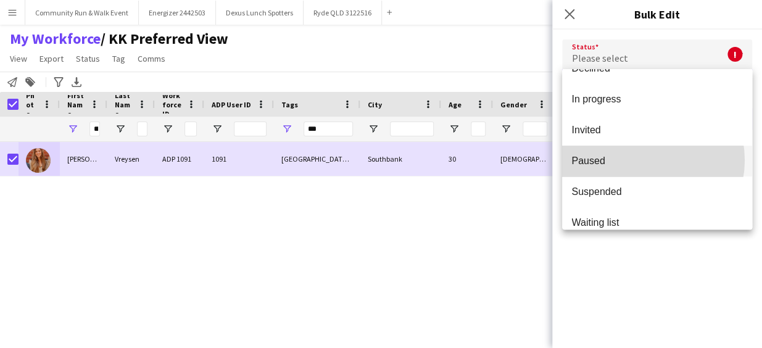
click at [646, 160] on span "Paused" at bounding box center [657, 161] width 170 height 12
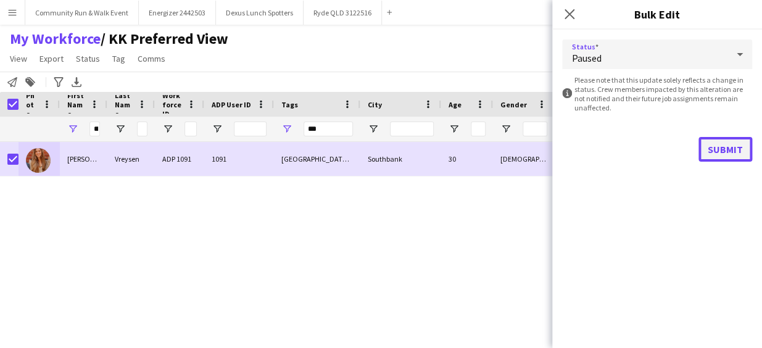
click at [728, 142] on button "Submit" at bounding box center [725, 149] width 54 height 25
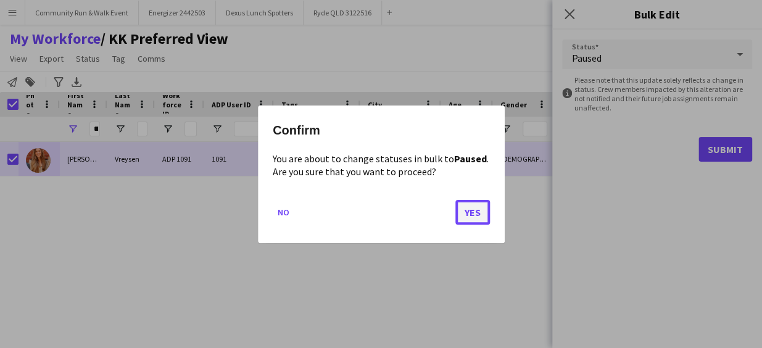
click at [474, 215] on button "Yes" at bounding box center [472, 211] width 35 height 25
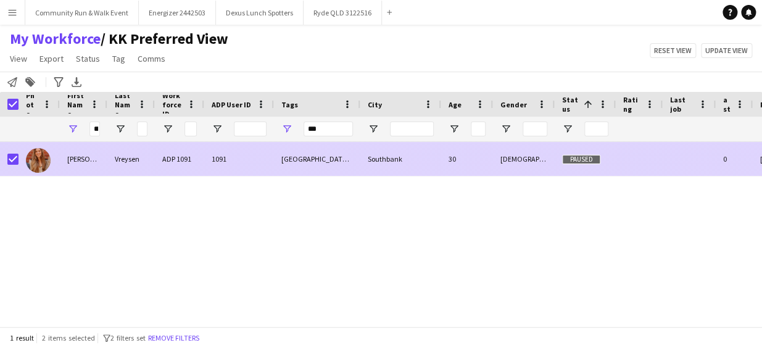
click at [54, 154] on div at bounding box center [39, 159] width 41 height 34
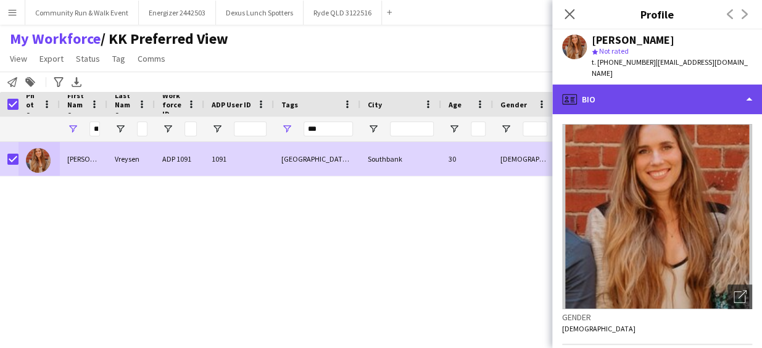
click at [688, 88] on div "profile Bio" at bounding box center [657, 99] width 210 height 30
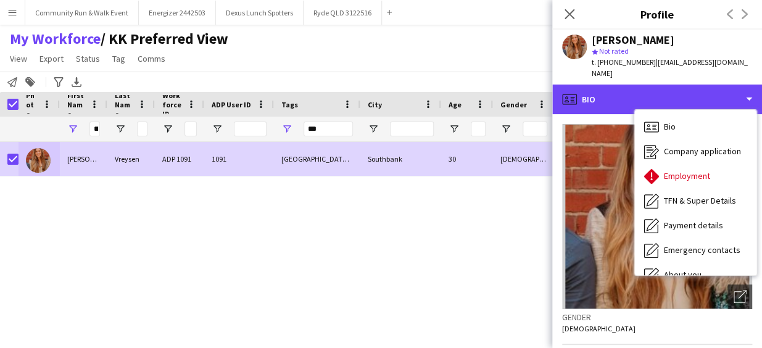
scroll to position [115, 0]
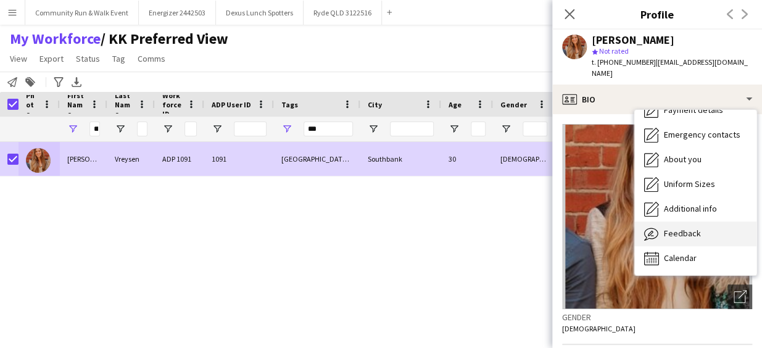
click at [709, 227] on div "Feedback Feedback" at bounding box center [695, 233] width 122 height 25
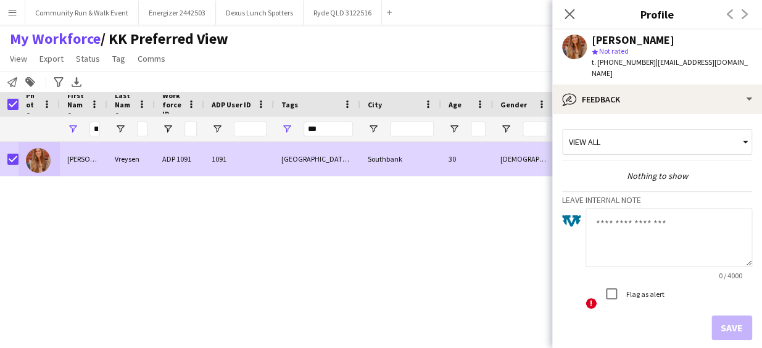
click at [640, 208] on textarea at bounding box center [668, 237] width 167 height 59
type textarea "**********"
click at [726, 319] on button "Save" at bounding box center [731, 327] width 41 height 25
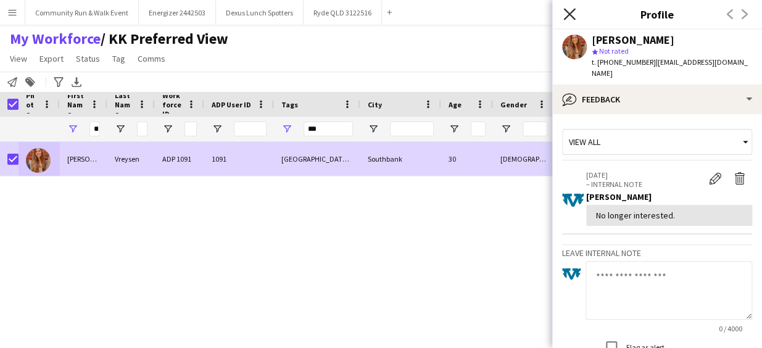
click at [572, 19] on icon "Close pop-in" at bounding box center [569, 14] width 12 height 12
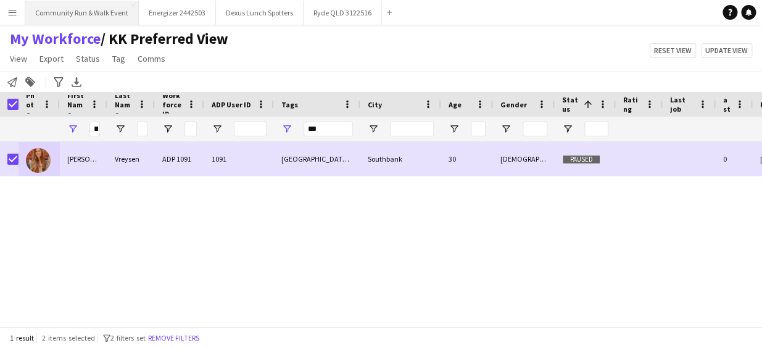
click at [66, 18] on button "Community Run & Walk Event Close" at bounding box center [81, 13] width 113 height 24
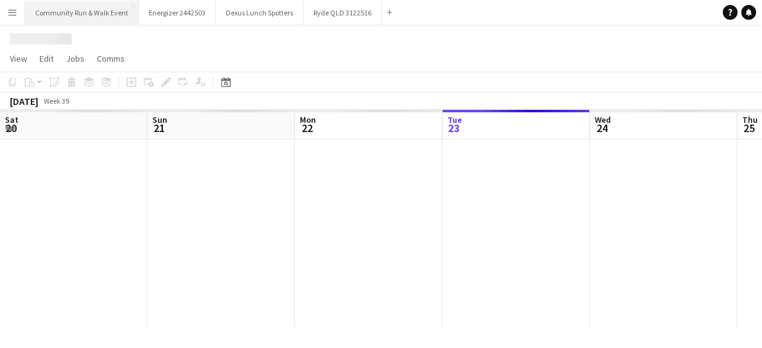
scroll to position [0, 295]
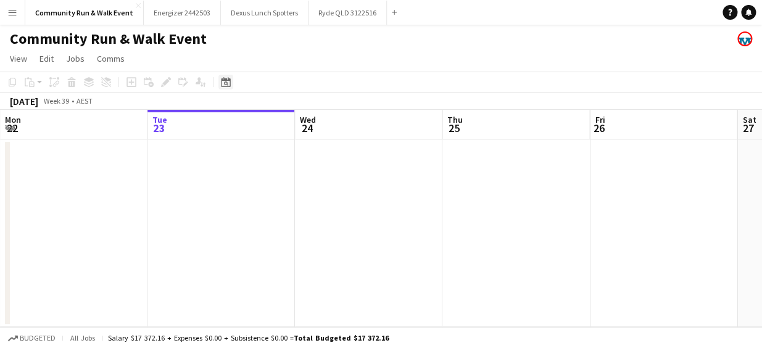
click at [222, 77] on icon "Date picker" at bounding box center [226, 82] width 10 height 10
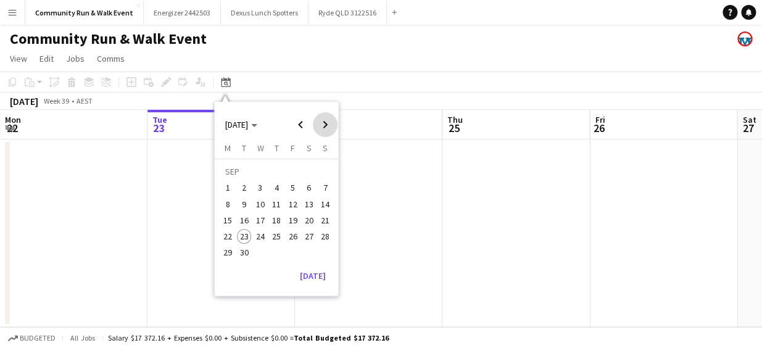
click at [321, 123] on span "Next month" at bounding box center [325, 124] width 25 height 25
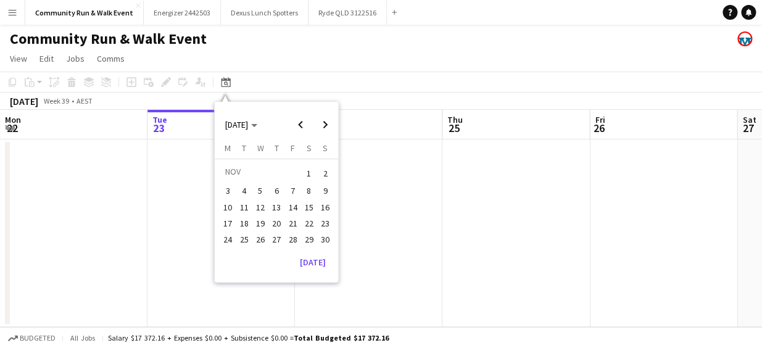
click at [321, 206] on span "16" at bounding box center [325, 207] width 15 height 15
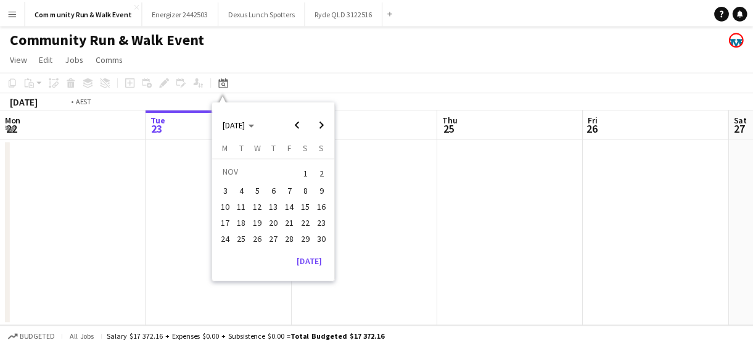
scroll to position [0, 424]
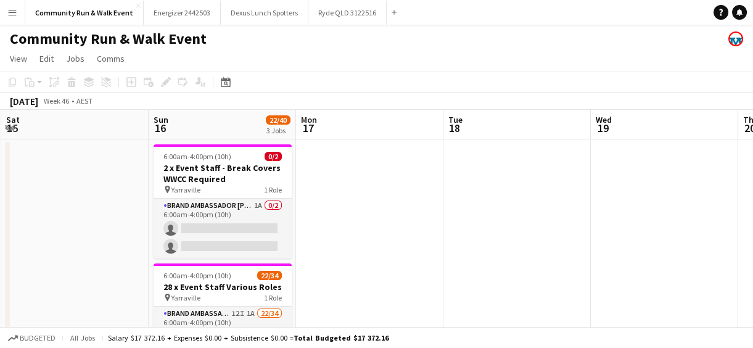
drag, startPoint x: 577, startPoint y: 247, endPoint x: 561, endPoint y: 234, distance: 20.2
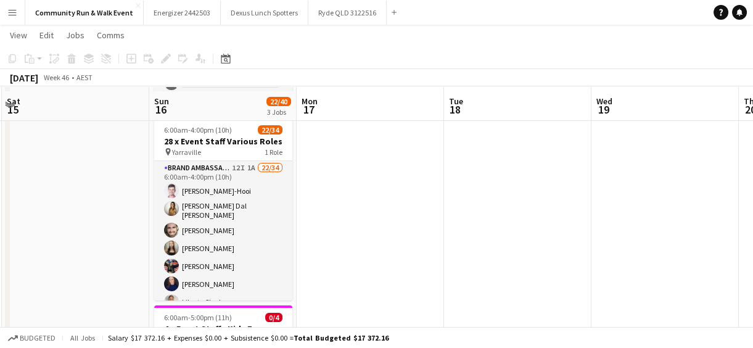
scroll to position [149, 0]
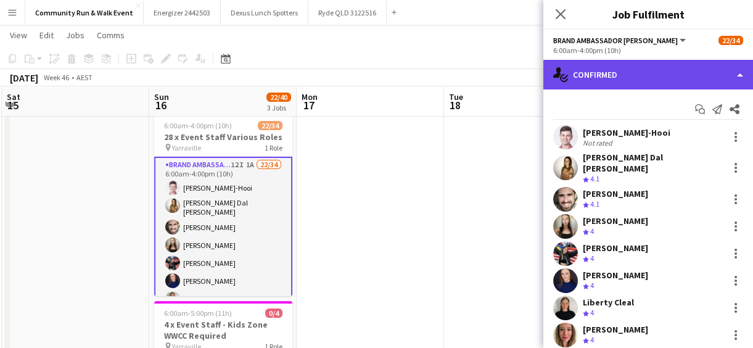
click at [670, 71] on div "single-neutral-actions-check-2 Confirmed" at bounding box center [648, 75] width 210 height 30
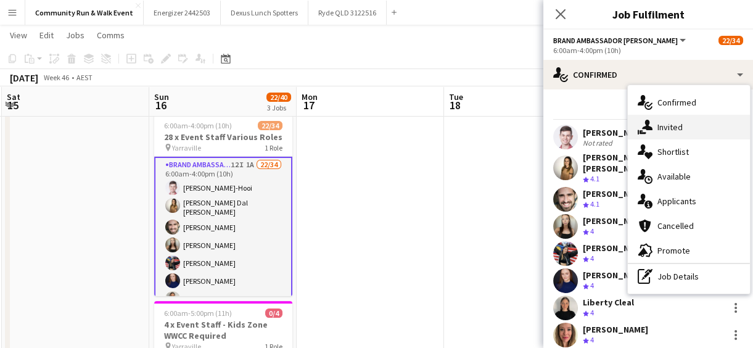
click at [681, 125] on span "Invited" at bounding box center [669, 126] width 25 height 11
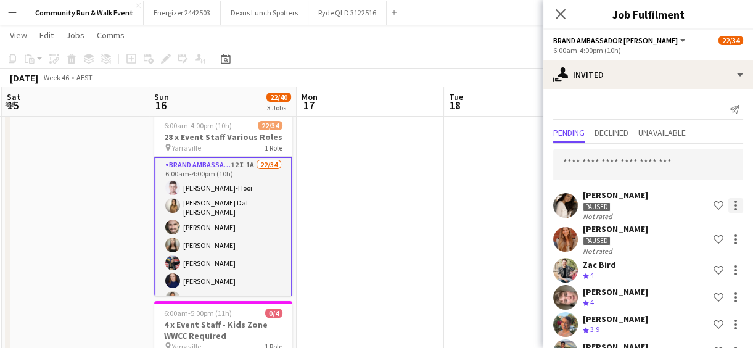
click at [730, 205] on div at bounding box center [735, 205] width 15 height 15
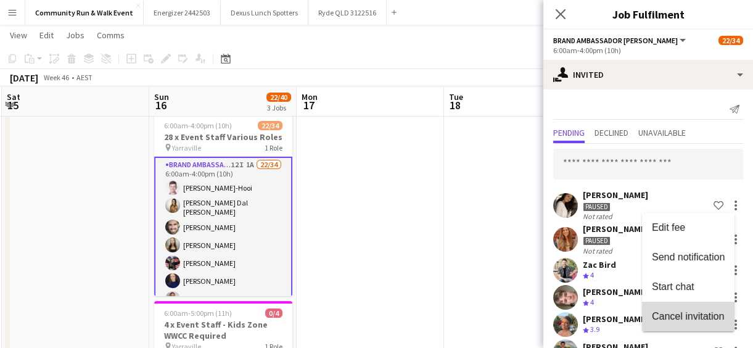
click at [689, 314] on span "Cancel invitation" at bounding box center [688, 316] width 72 height 10
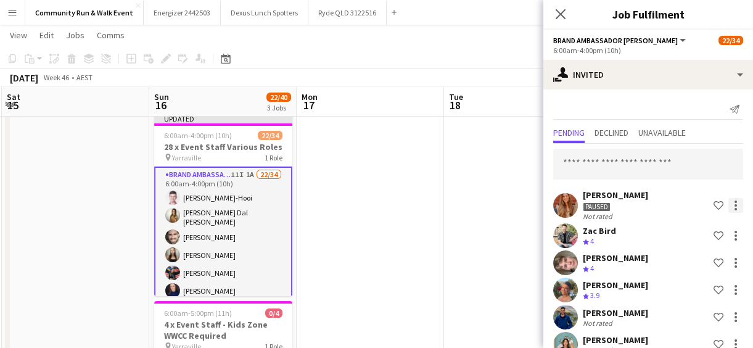
click at [728, 204] on div at bounding box center [735, 205] width 15 height 15
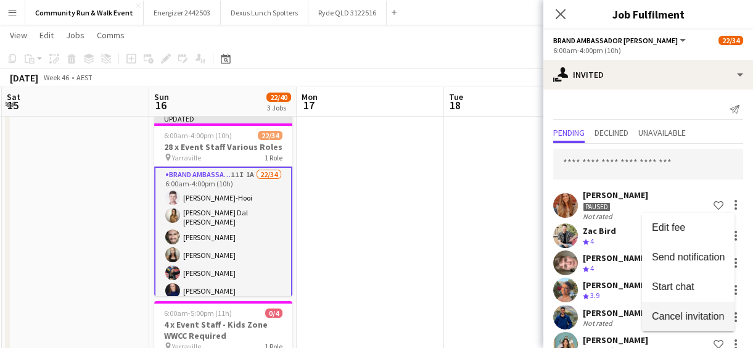
click at [677, 323] on button "Cancel invitation" at bounding box center [688, 317] width 93 height 30
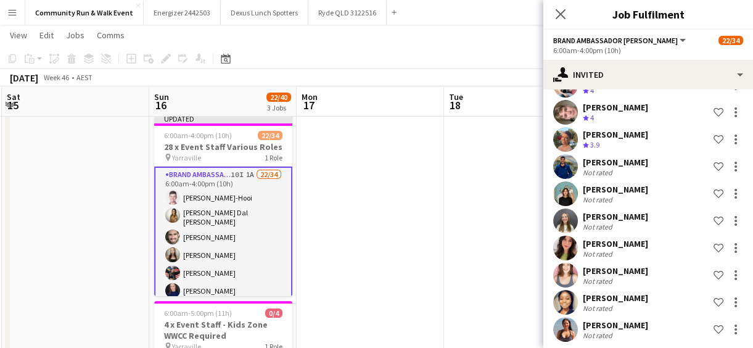
scroll to position [123, 0]
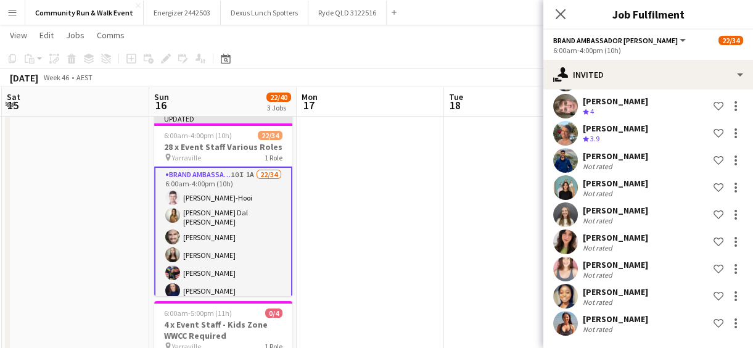
click at [488, 228] on app-date-cell at bounding box center [517, 234] width 147 height 488
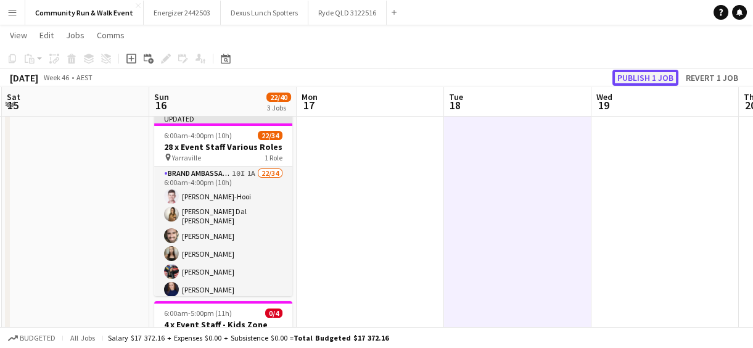
click at [633, 70] on button "Publish 1 job" at bounding box center [645, 78] width 66 height 16
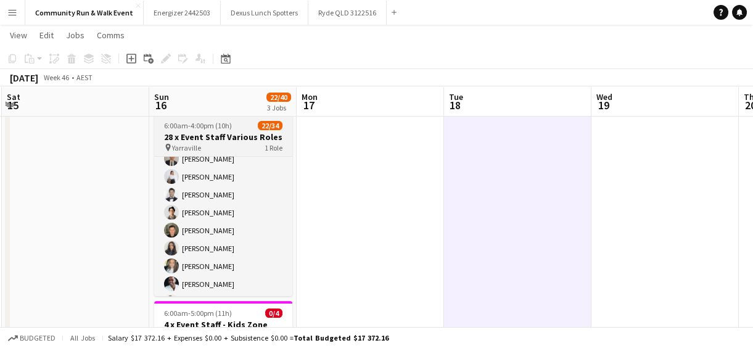
scroll to position [249, 0]
